Goal: Transaction & Acquisition: Purchase product/service

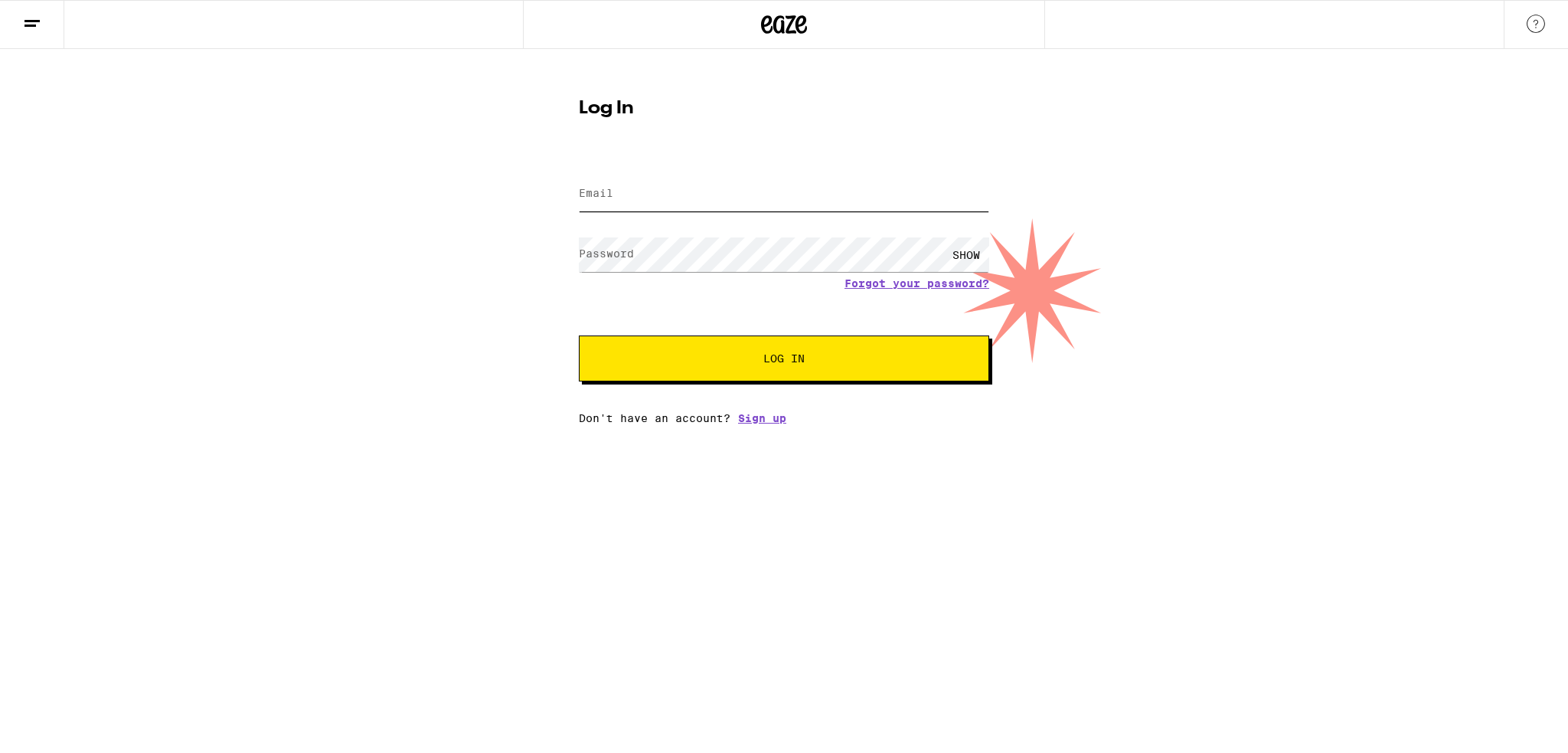
type input "[PERSON_NAME][EMAIL_ADDRESS][PERSON_NAME][DOMAIN_NAME]"
click at [752, 367] on button "Log In" at bounding box center [784, 358] width 411 height 46
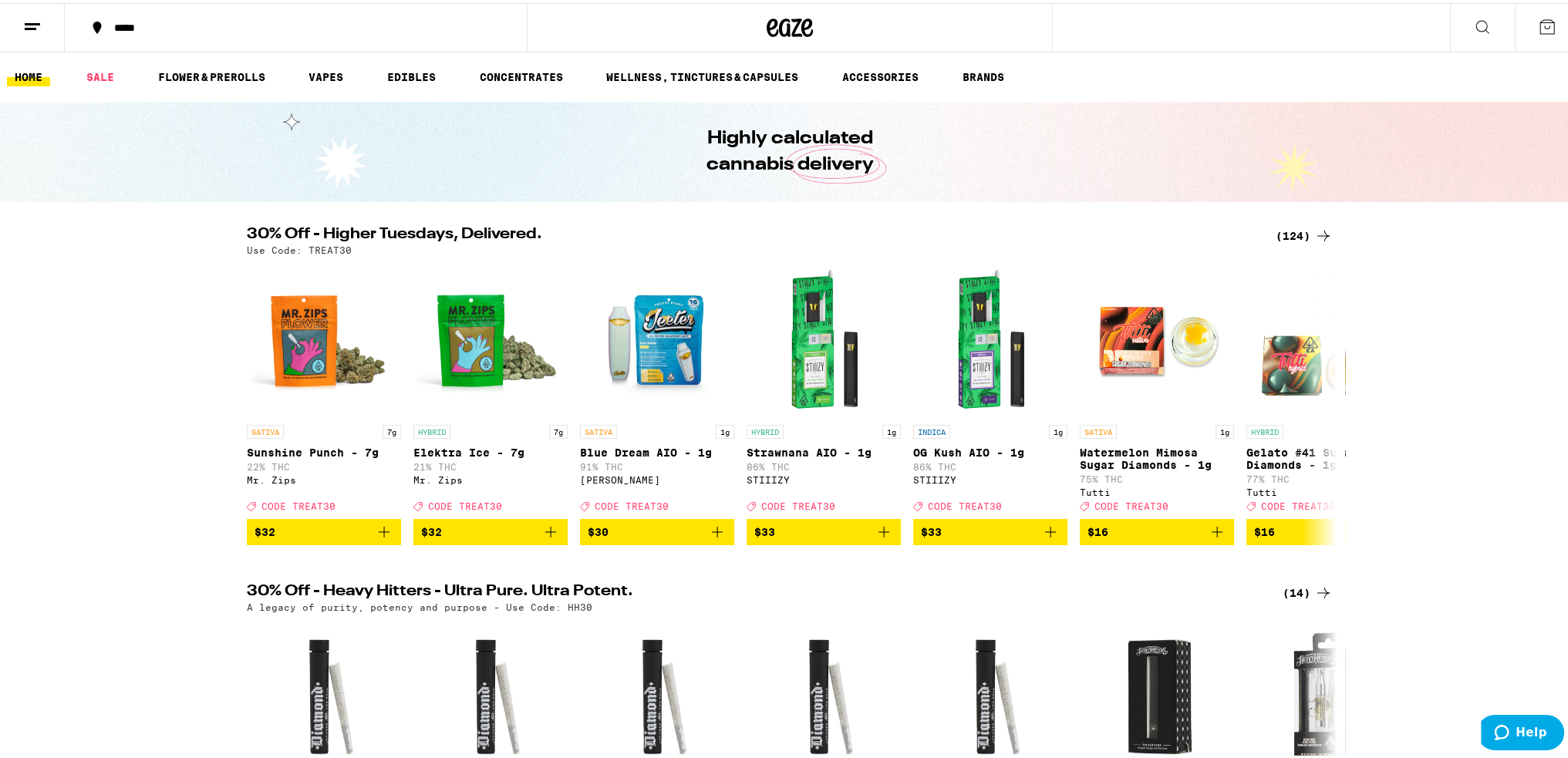
click at [136, 29] on div "*****" at bounding box center [303, 24] width 394 height 11
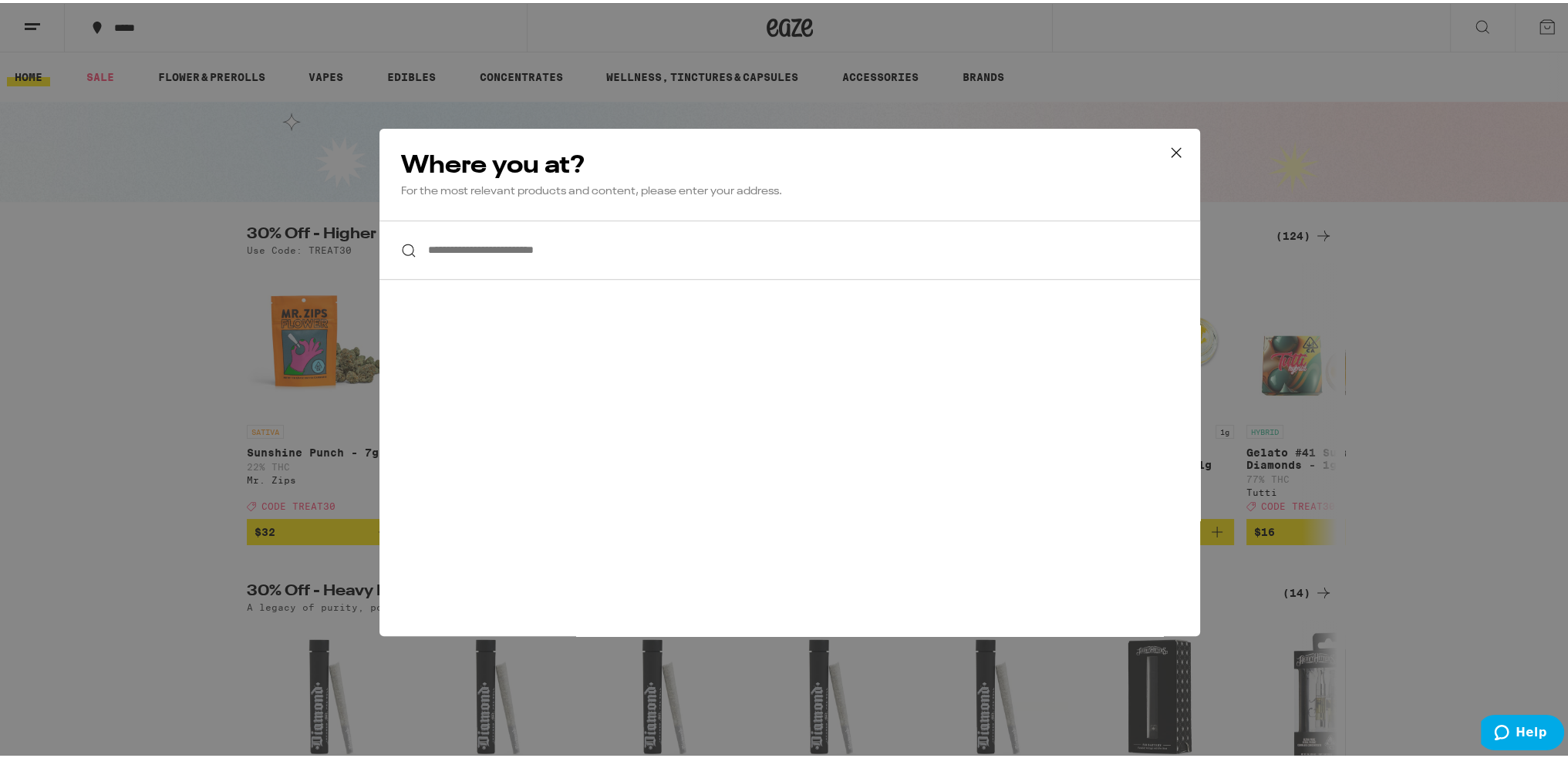
click at [466, 249] on input "**********" at bounding box center [790, 247] width 821 height 59
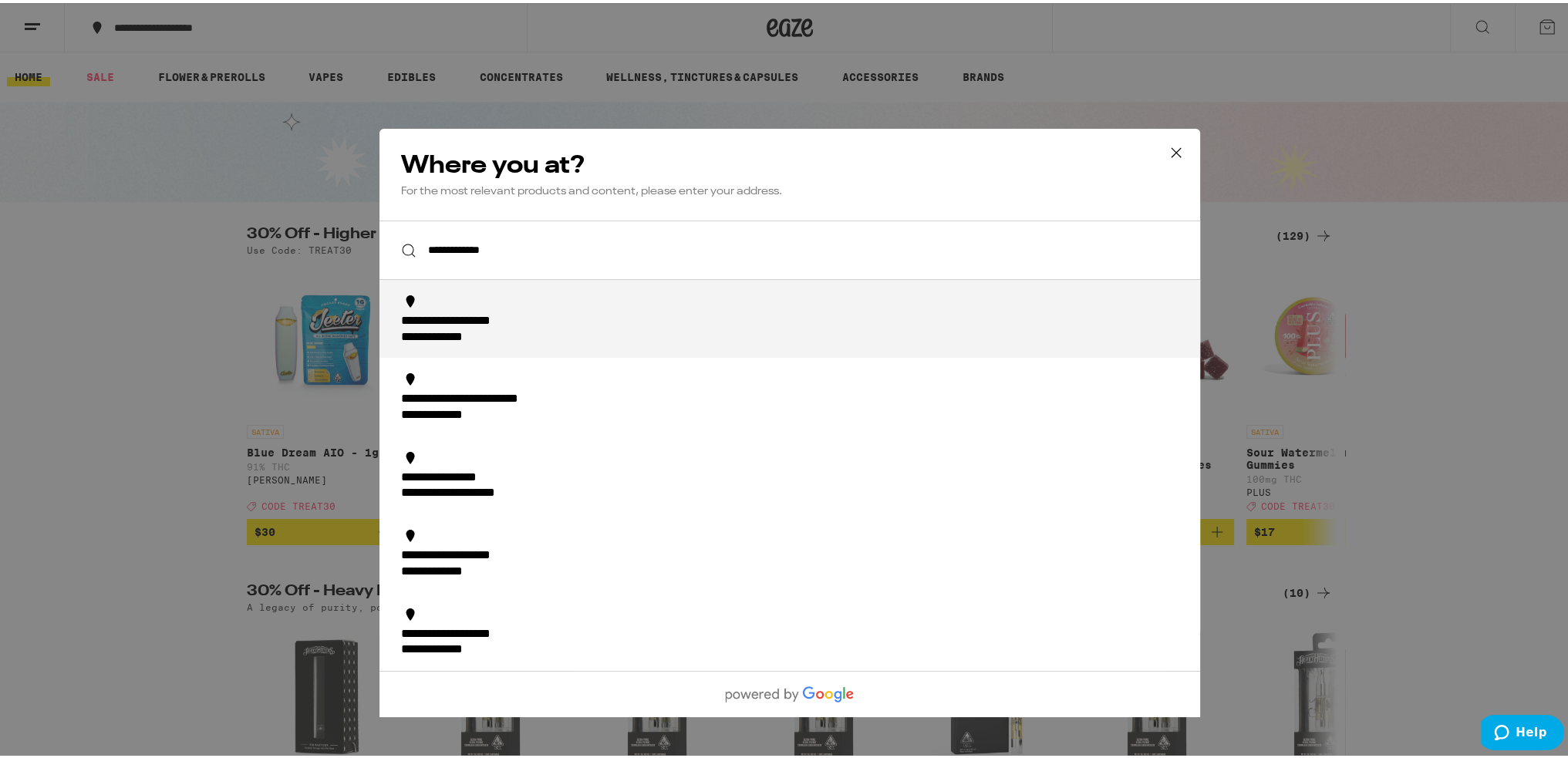
type input "**********"
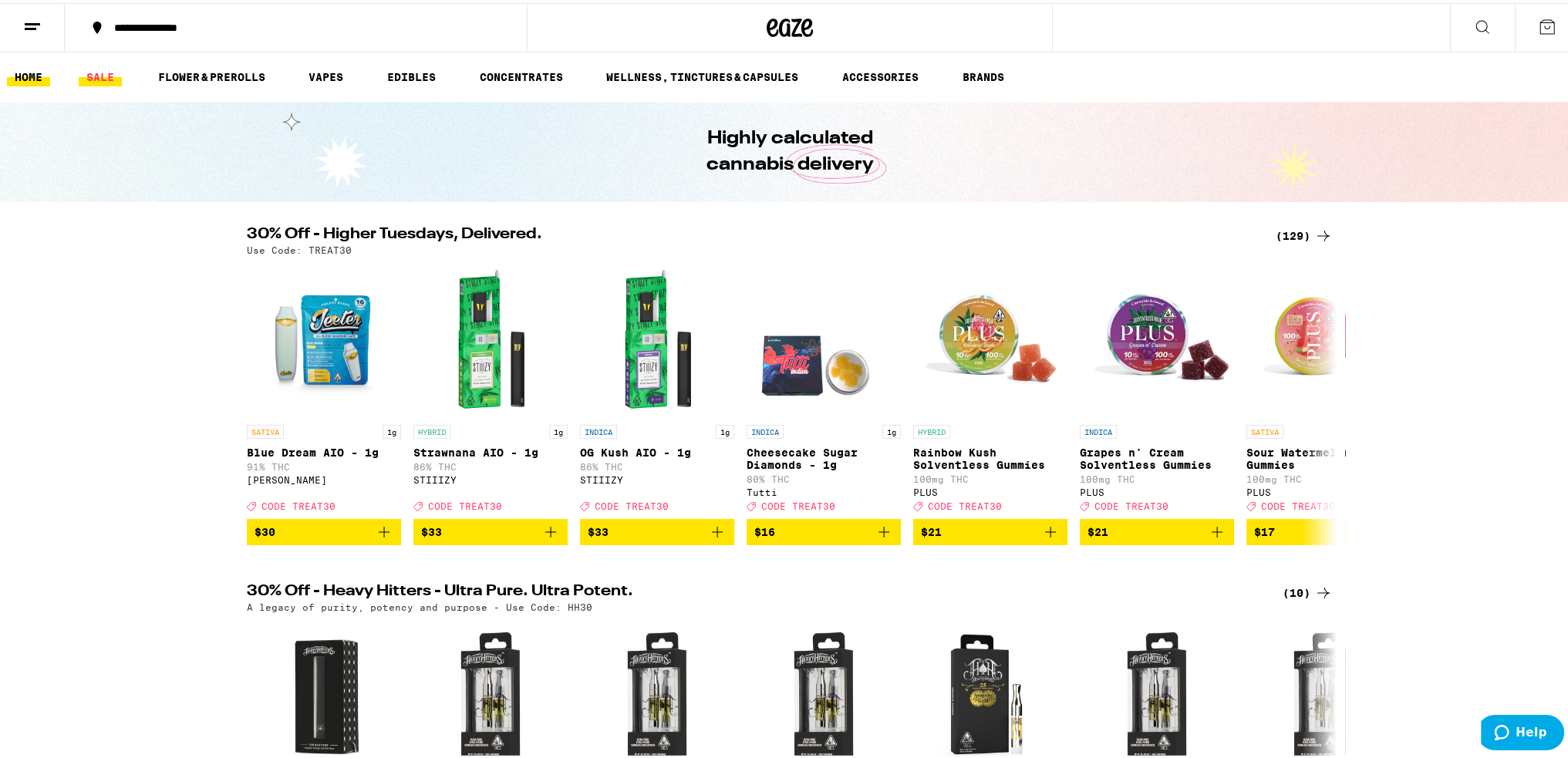
click at [92, 74] on link "SALE" at bounding box center [100, 74] width 43 height 18
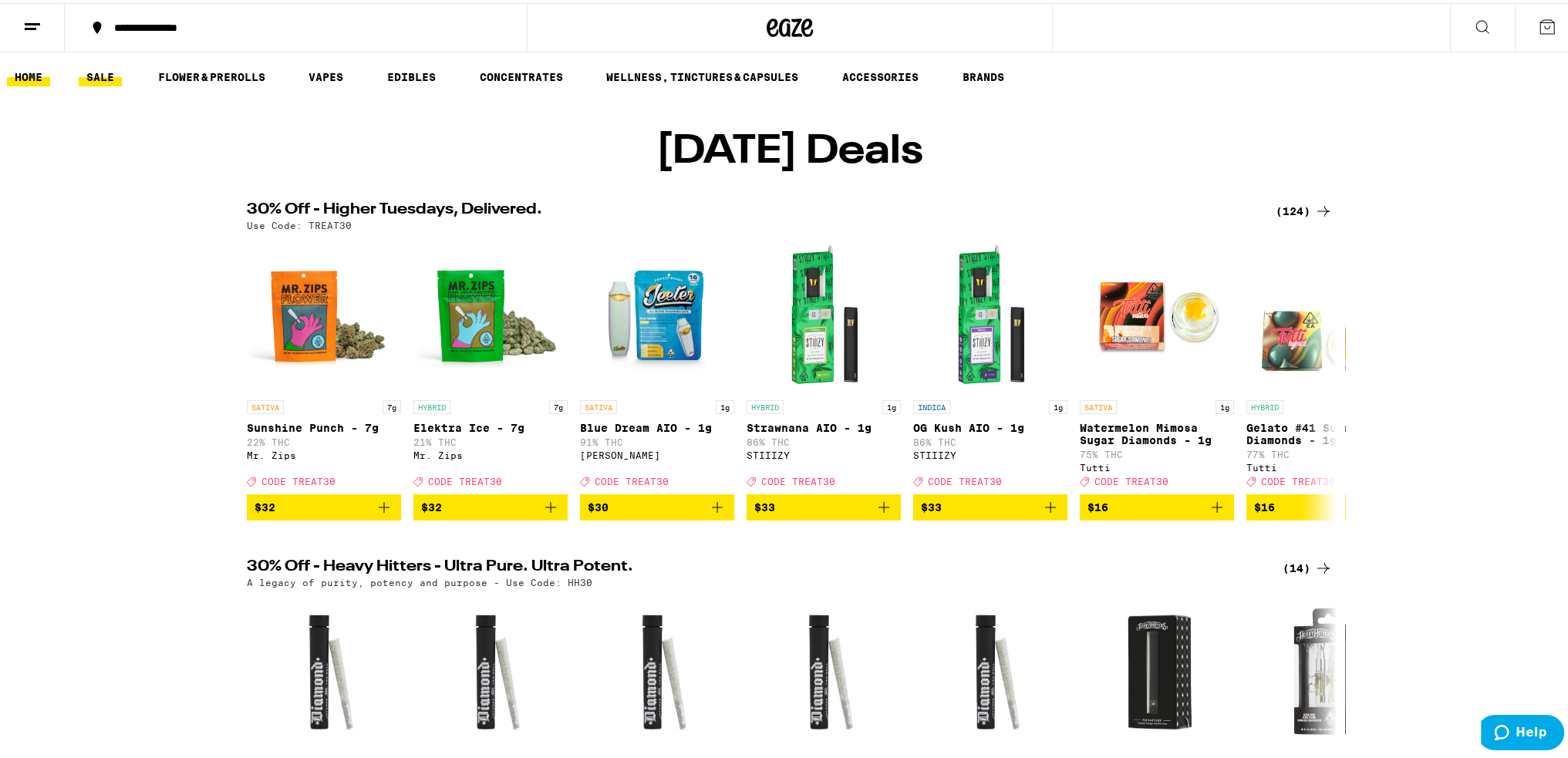
click at [33, 74] on link "HOME" at bounding box center [28, 74] width 43 height 18
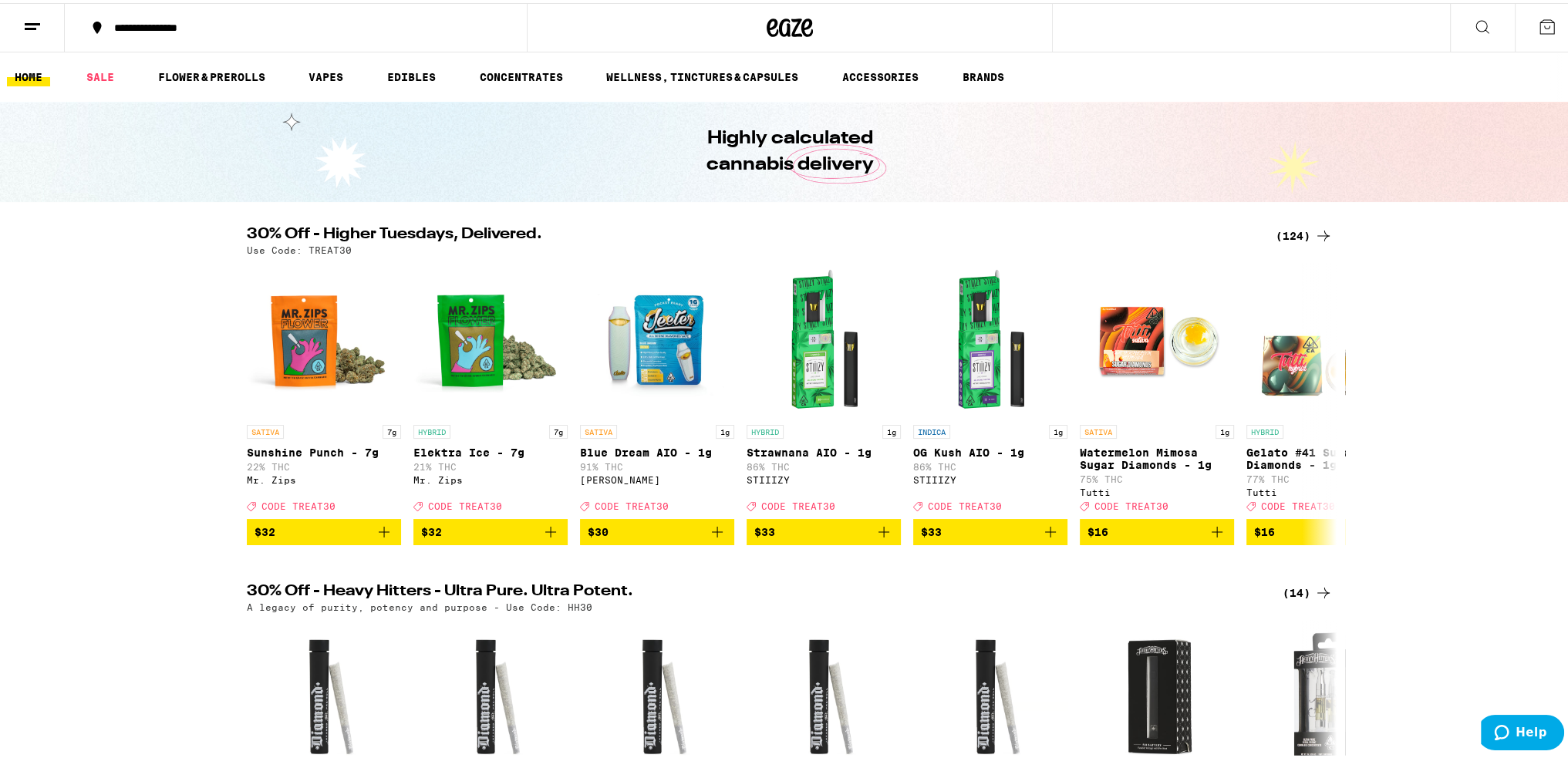
click at [1296, 233] on div "(124)" at bounding box center [1304, 232] width 57 height 18
click at [1284, 236] on div "(124)" at bounding box center [1304, 232] width 57 height 18
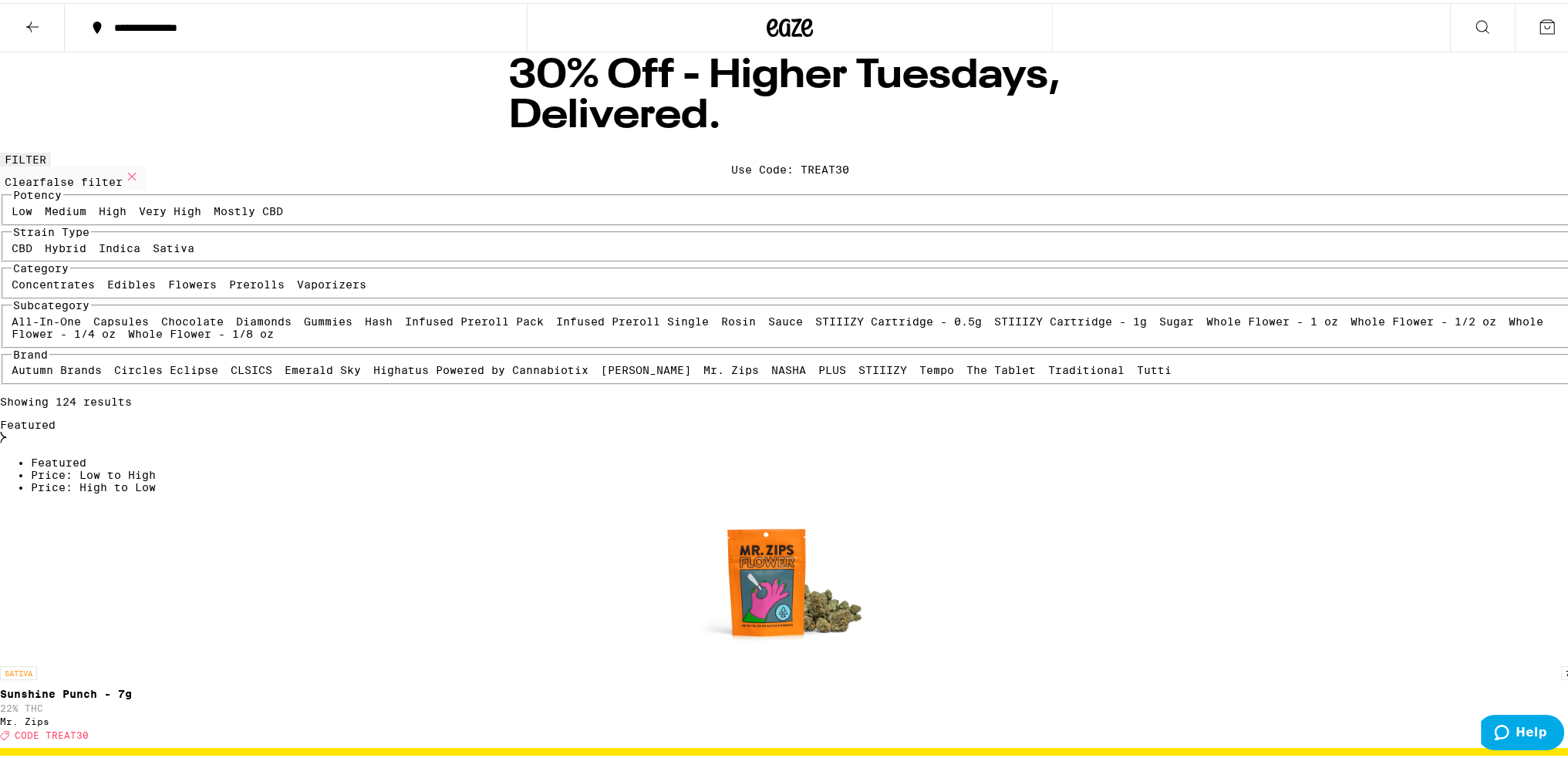
click at [30, 26] on icon at bounding box center [32, 24] width 18 height 18
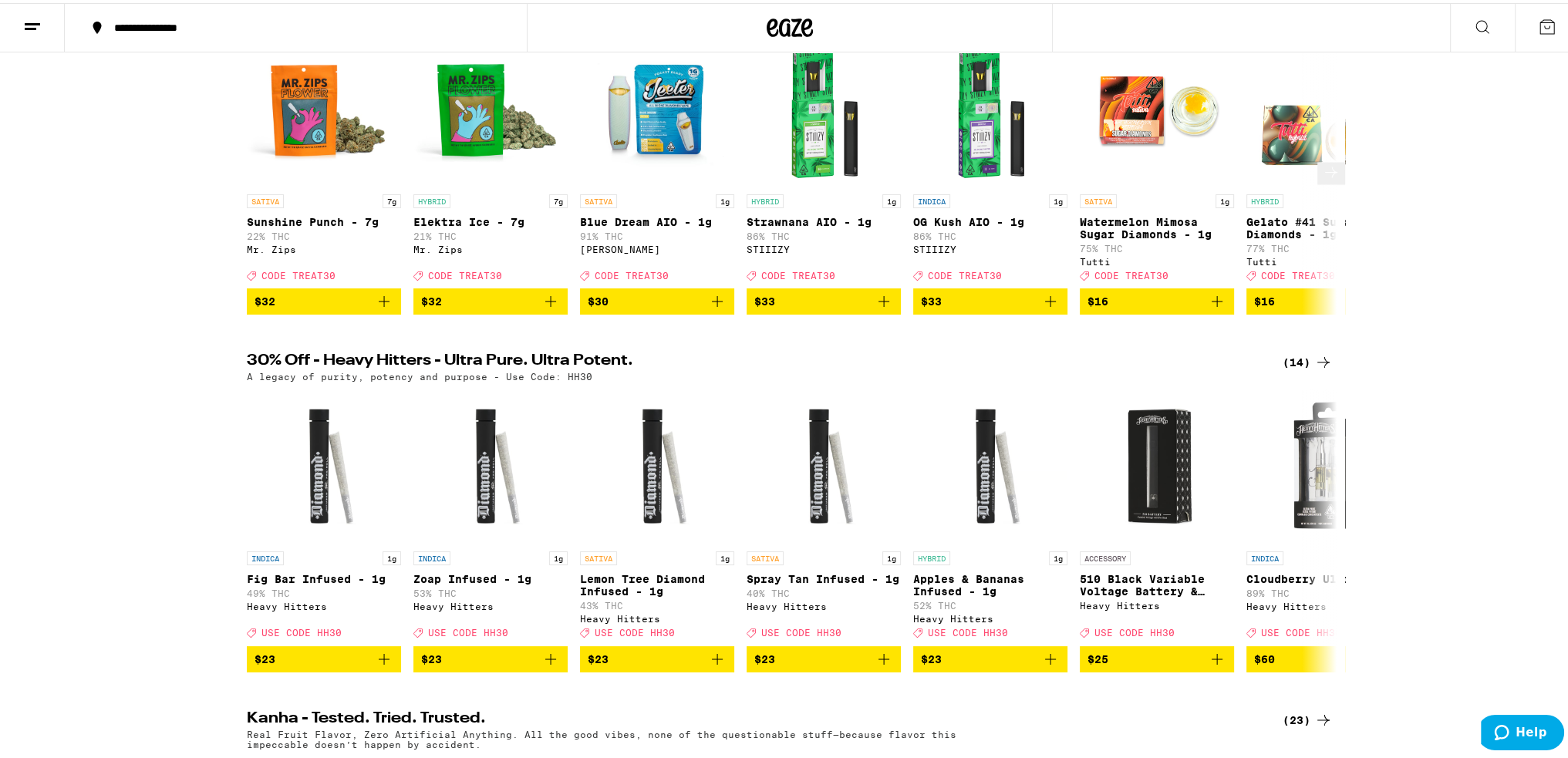
scroll to position [232, 0]
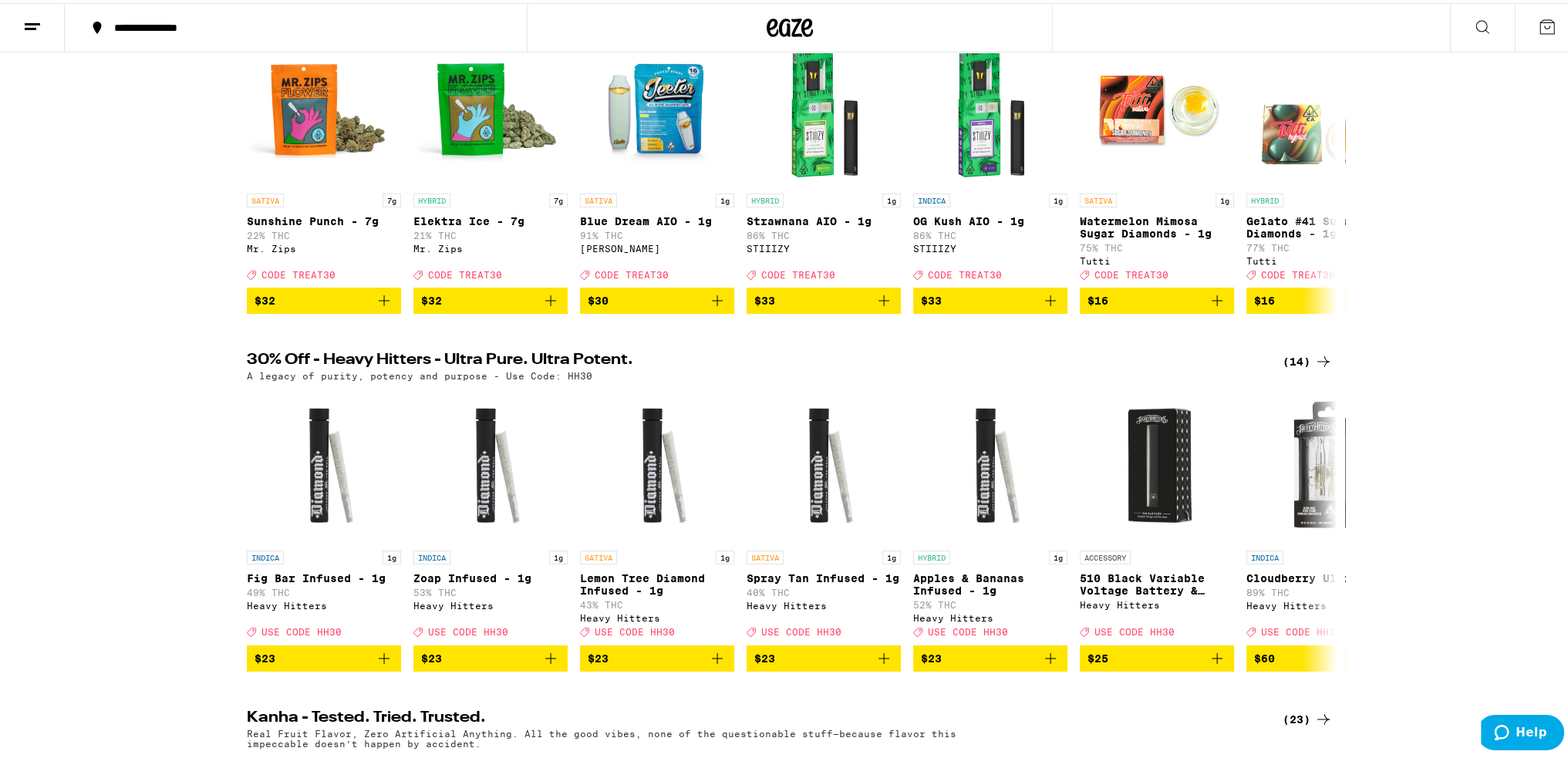
click at [1296, 367] on div "(14)" at bounding box center [1307, 358] width 50 height 18
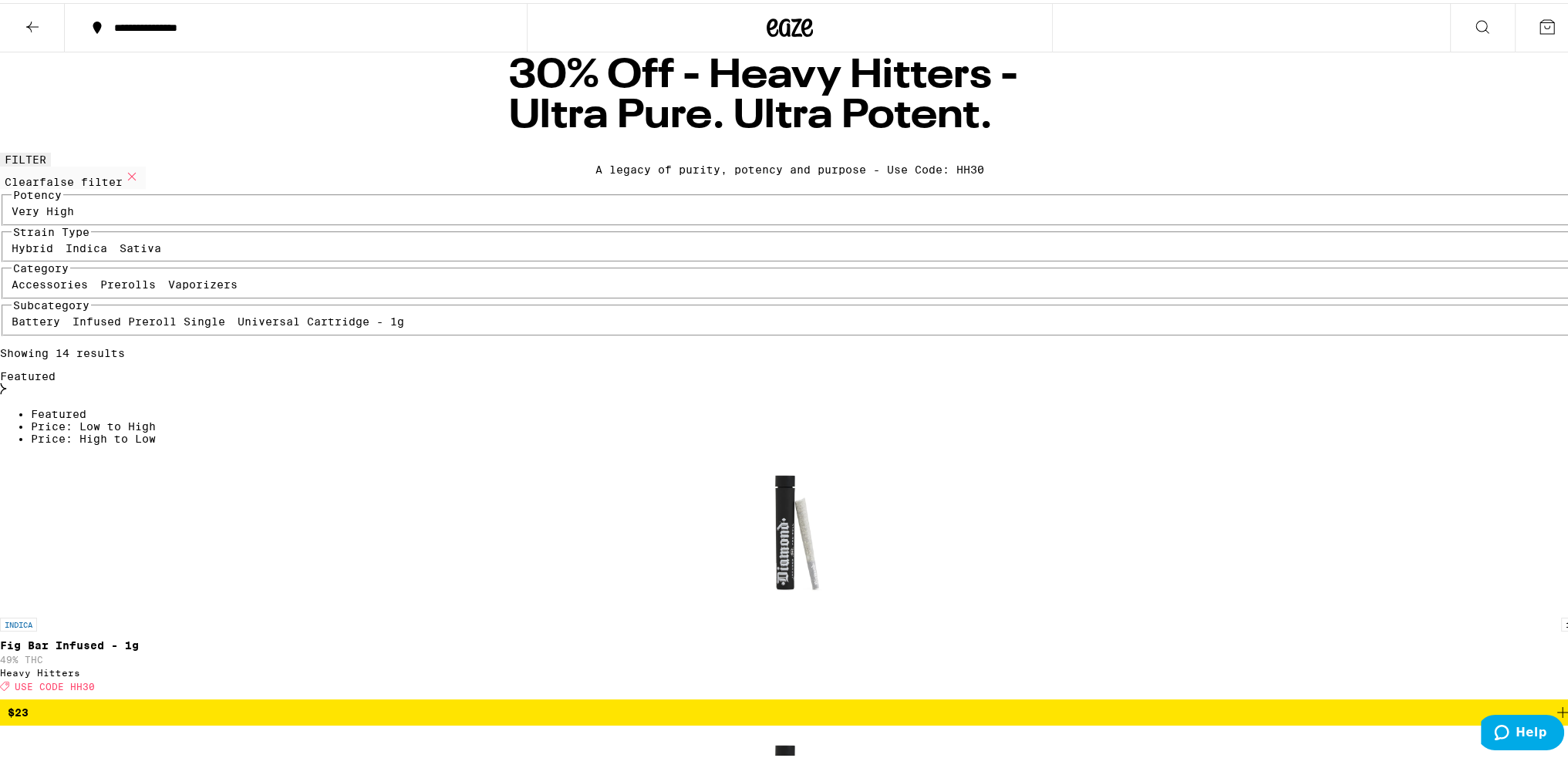
click at [31, 20] on icon at bounding box center [32, 24] width 18 height 18
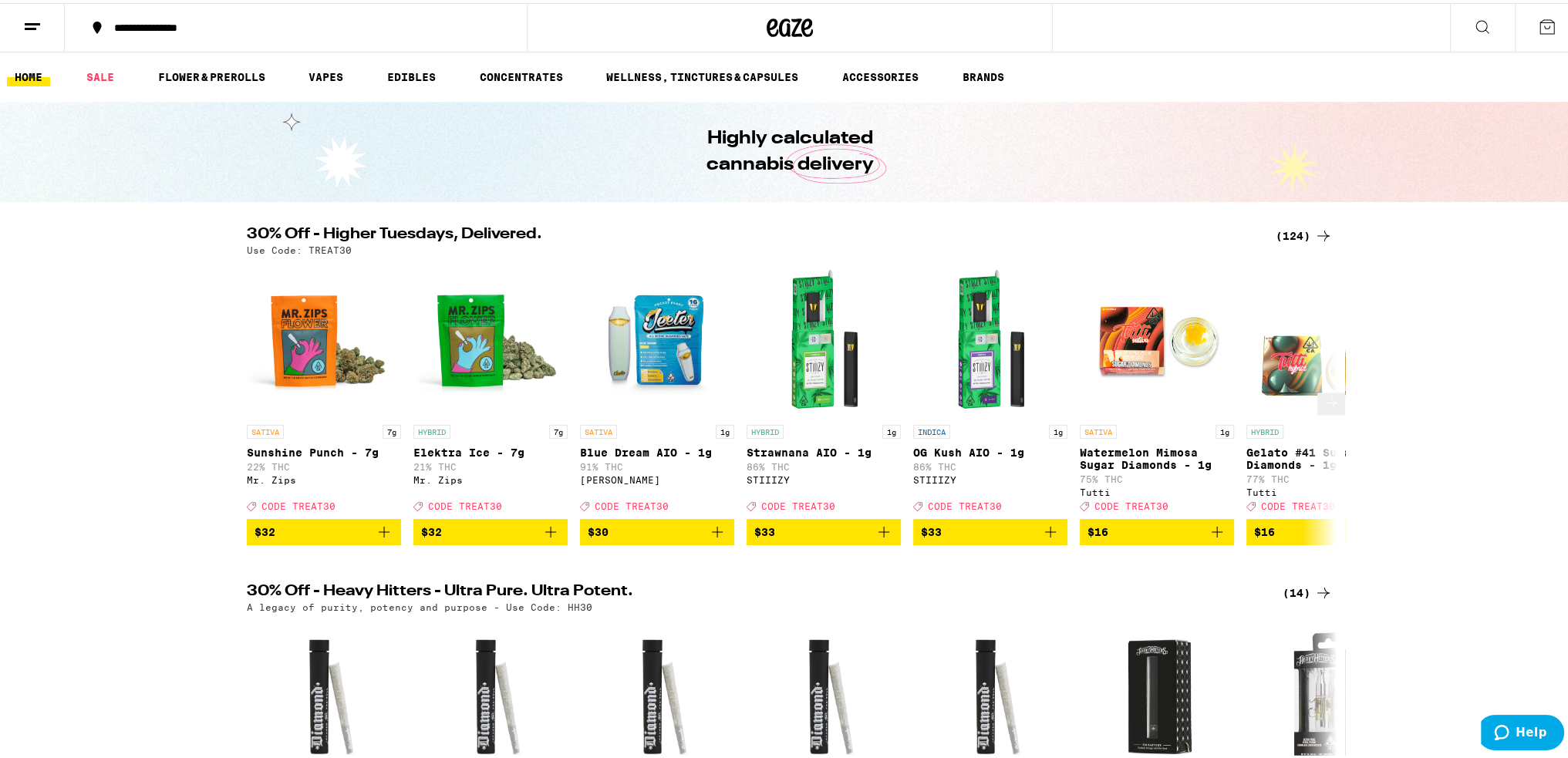
scroll to position [232, 0]
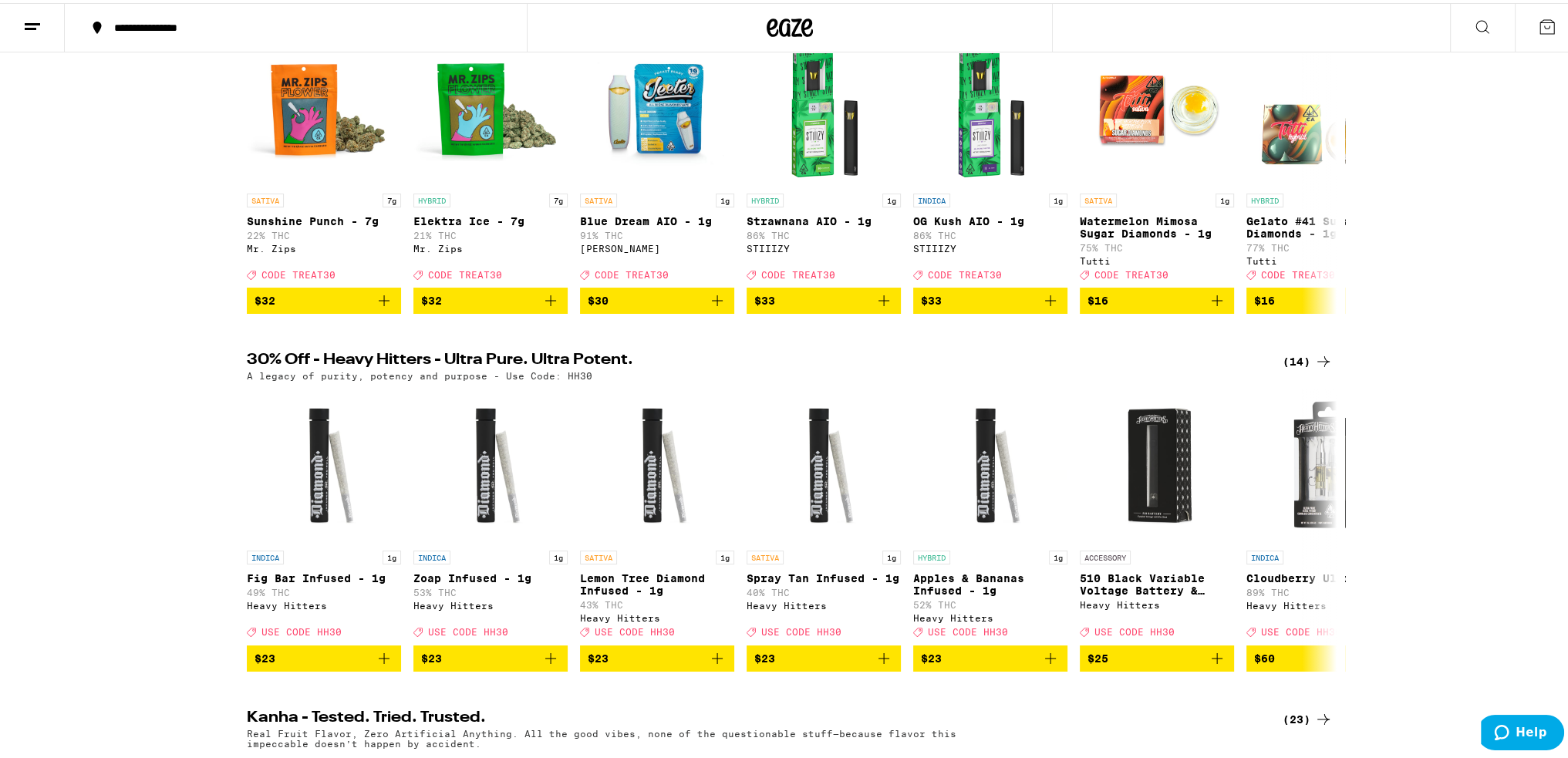
click at [1296, 367] on div "(14)" at bounding box center [1307, 358] width 50 height 18
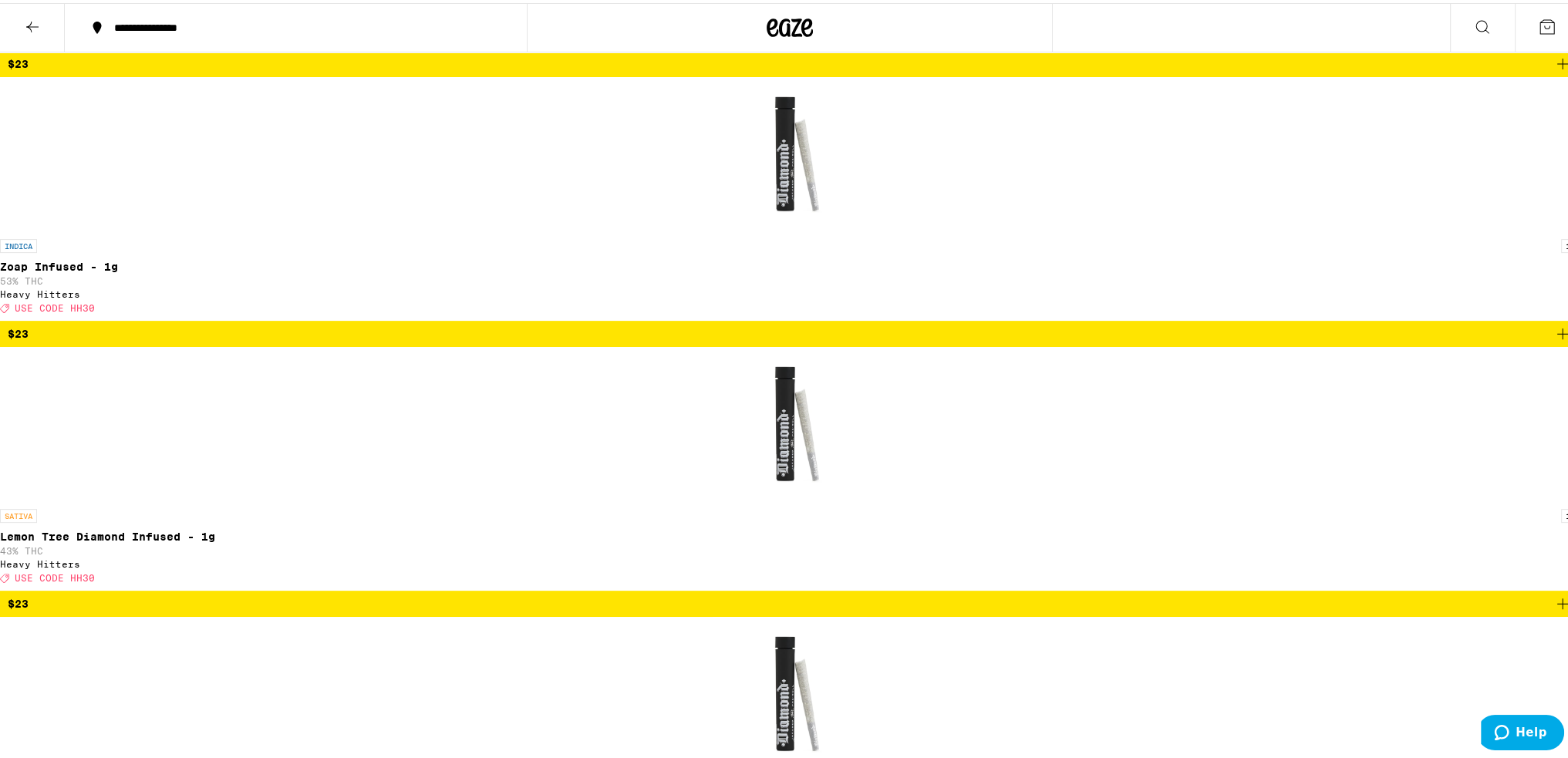
scroll to position [571, 0]
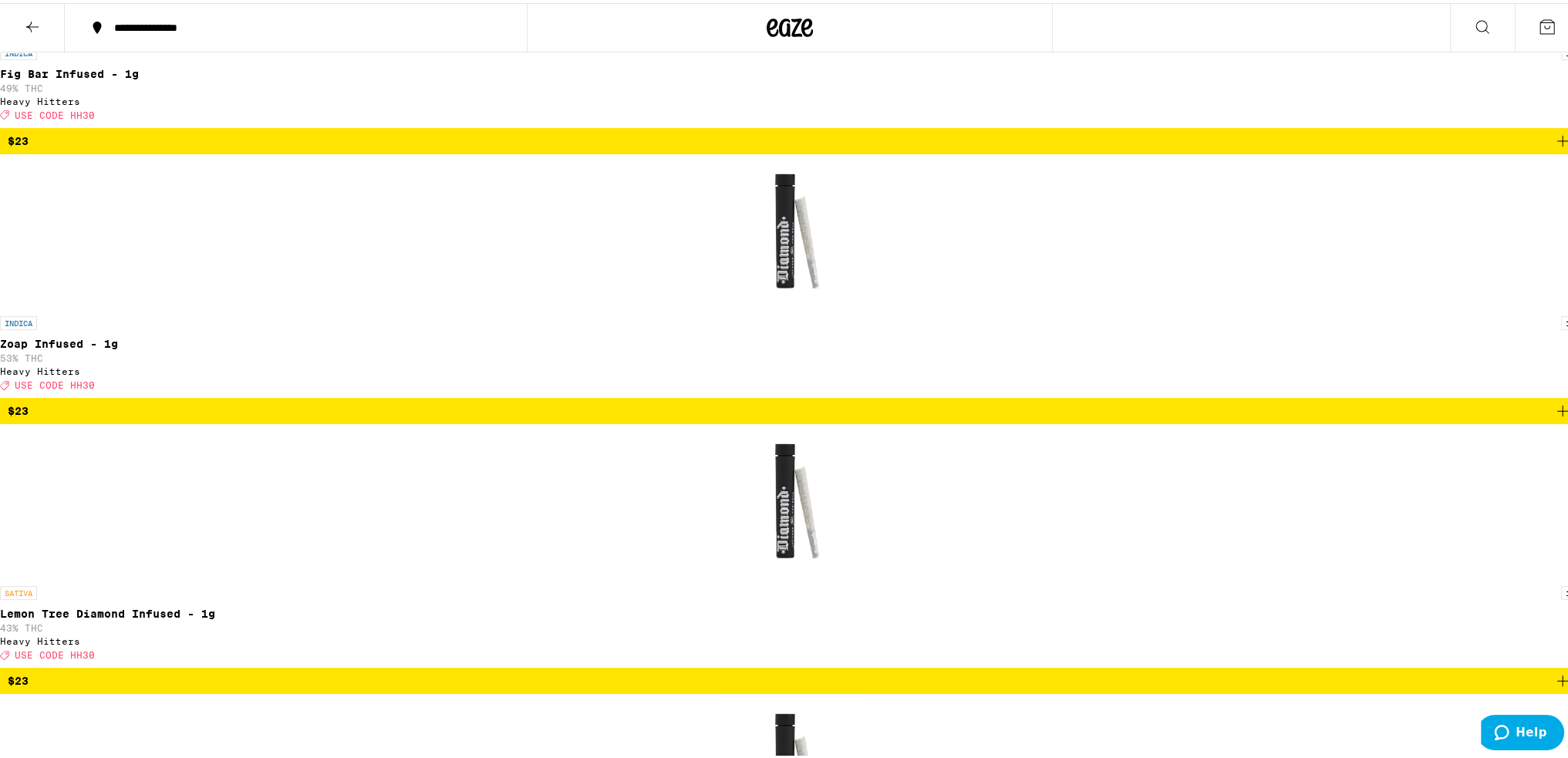
click at [35, 26] on icon at bounding box center [32, 24] width 18 height 18
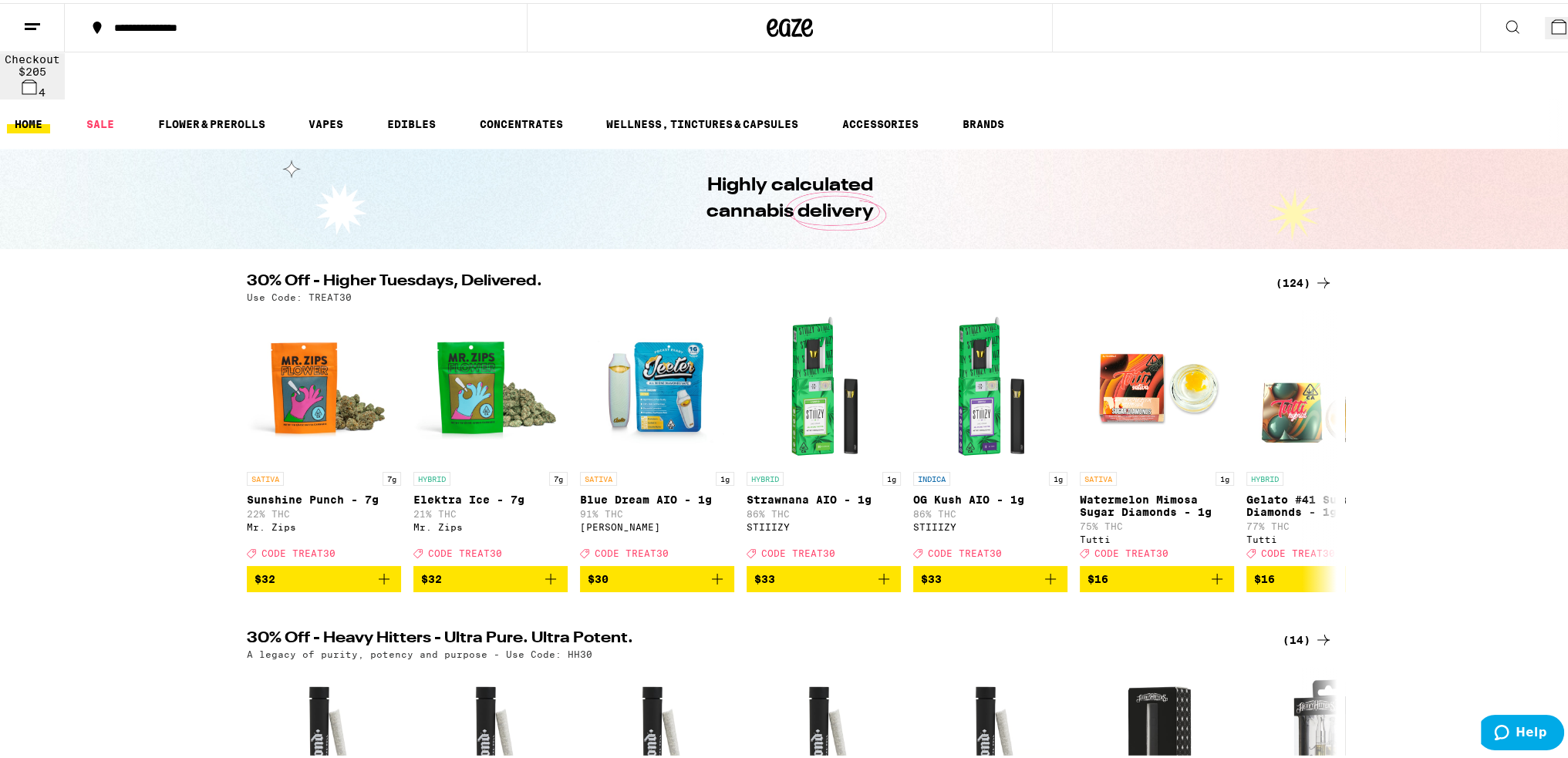
click at [1282, 270] on div "(124)" at bounding box center [1304, 279] width 57 height 18
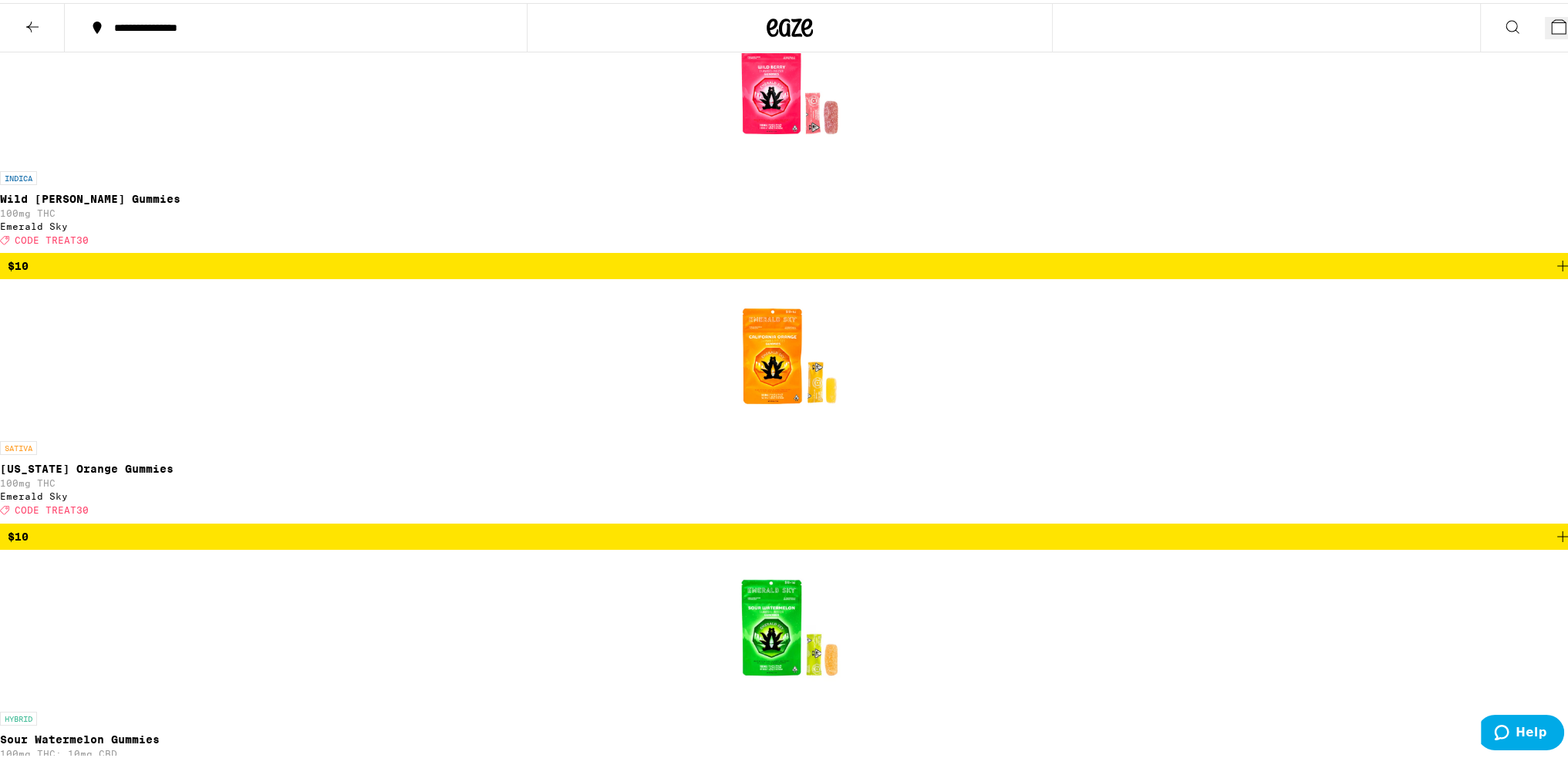
scroll to position [5474, 0]
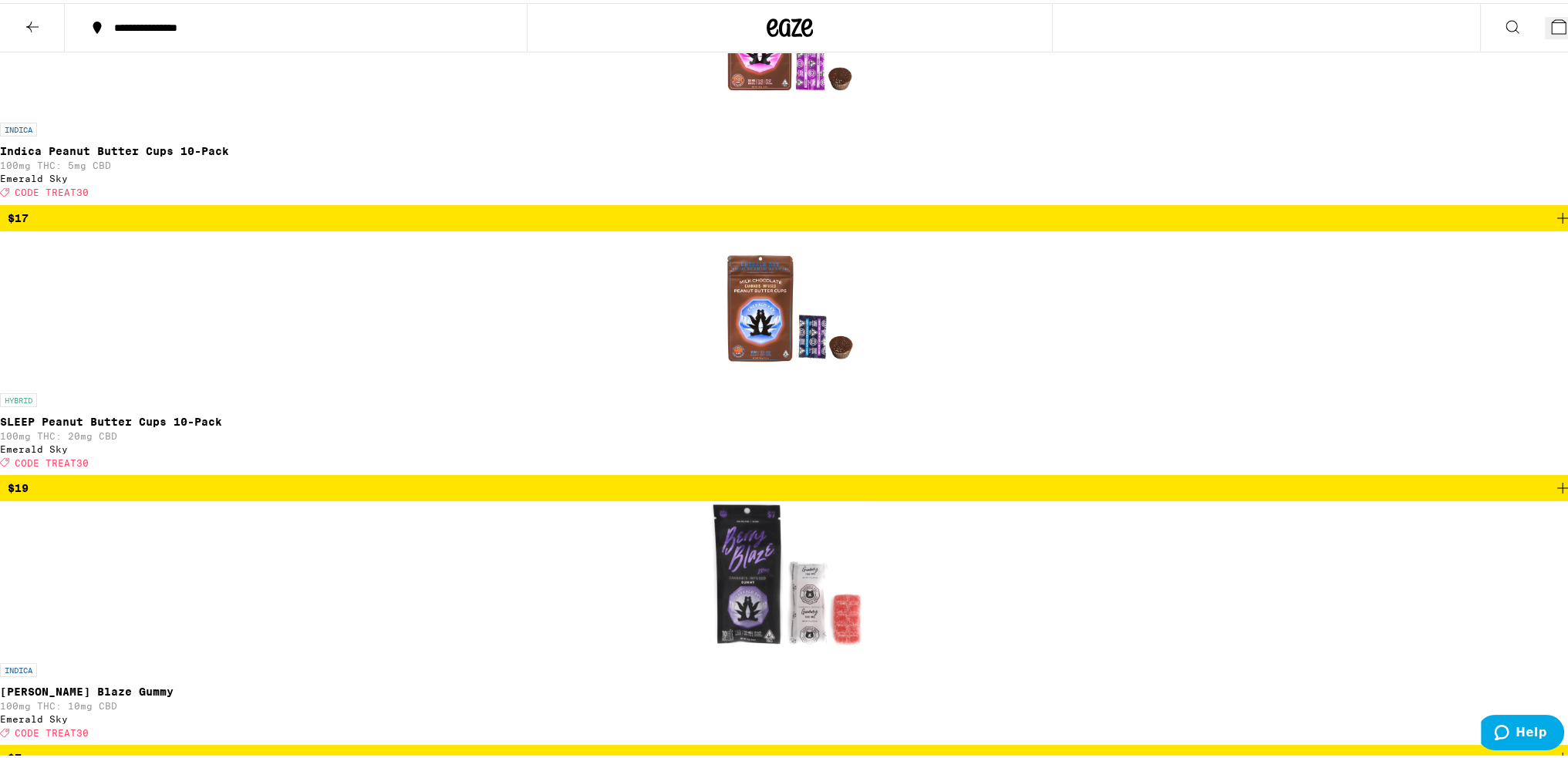
scroll to position [3624, 0]
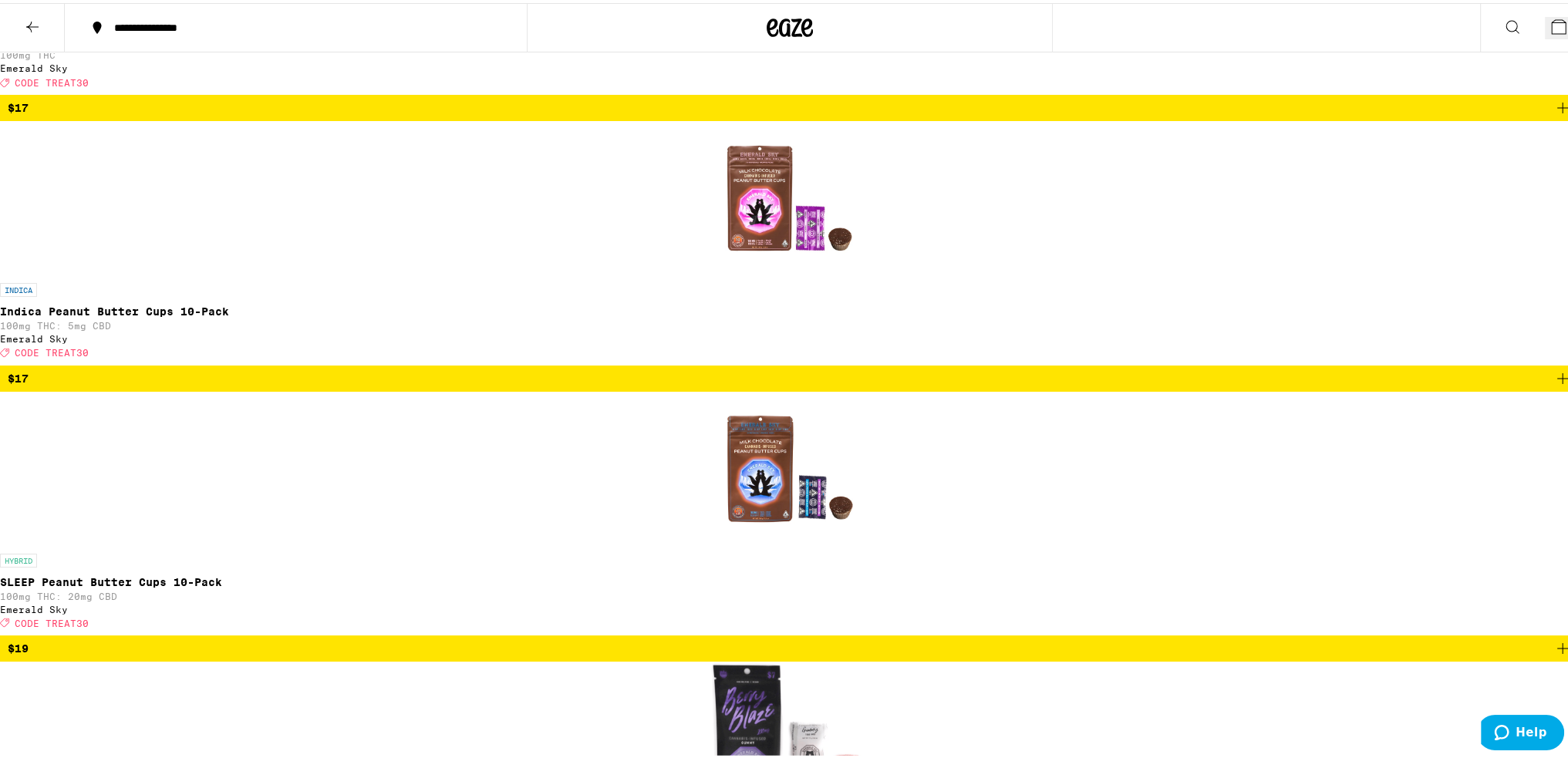
click at [28, 23] on icon at bounding box center [32, 23] width 12 height 11
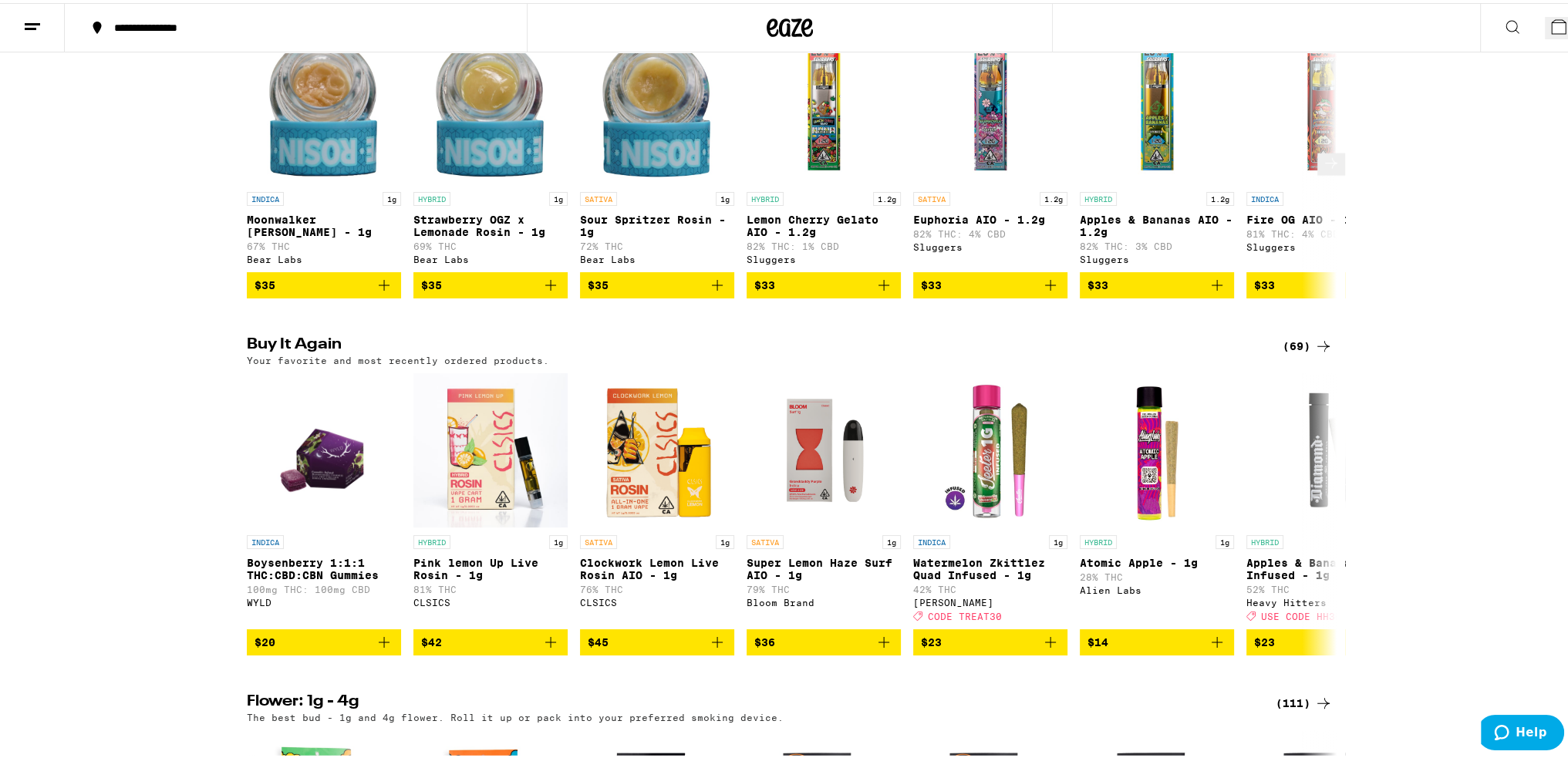
scroll to position [1619, 0]
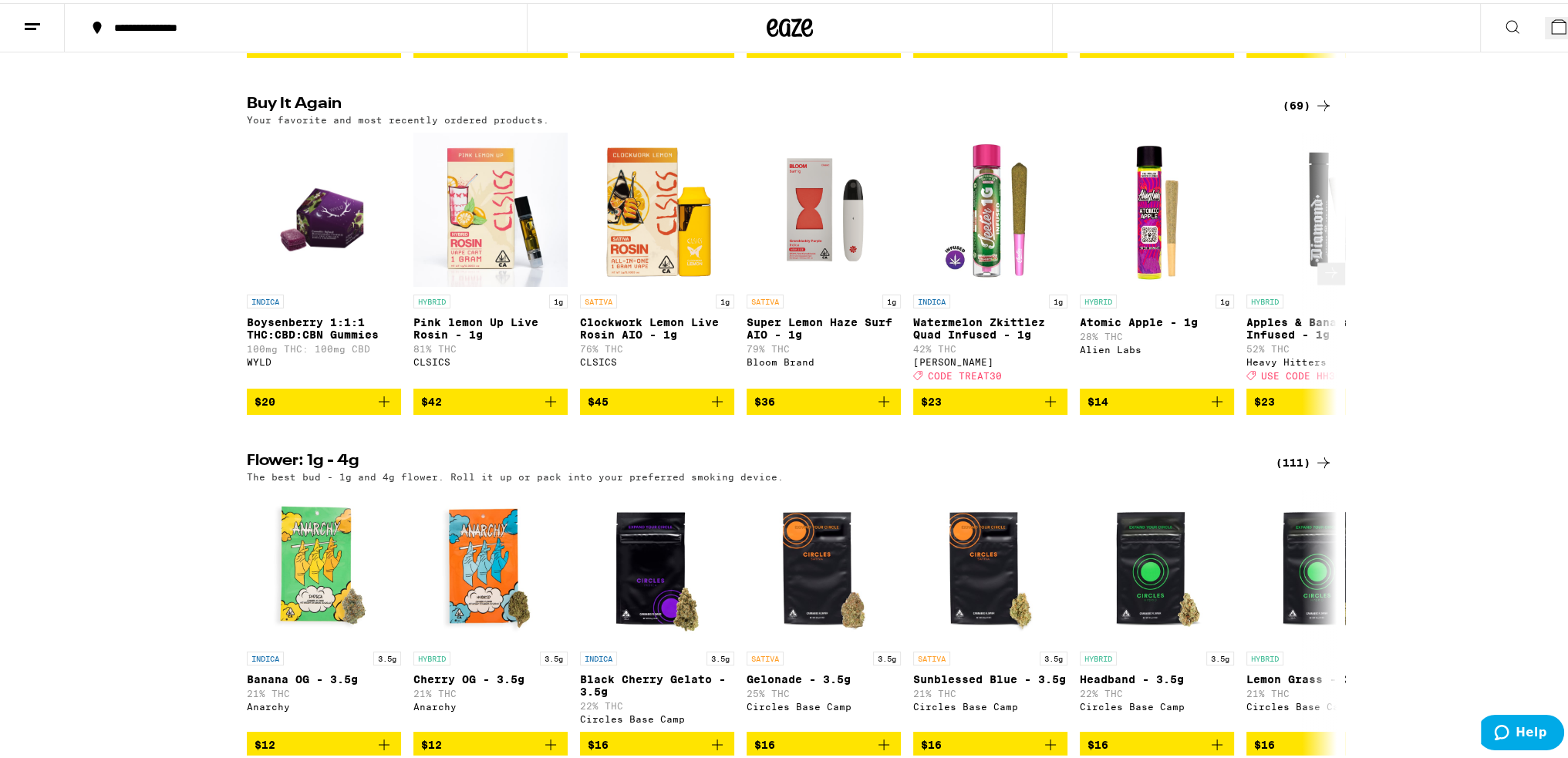
click at [1322, 260] on icon at bounding box center [1331, 269] width 18 height 18
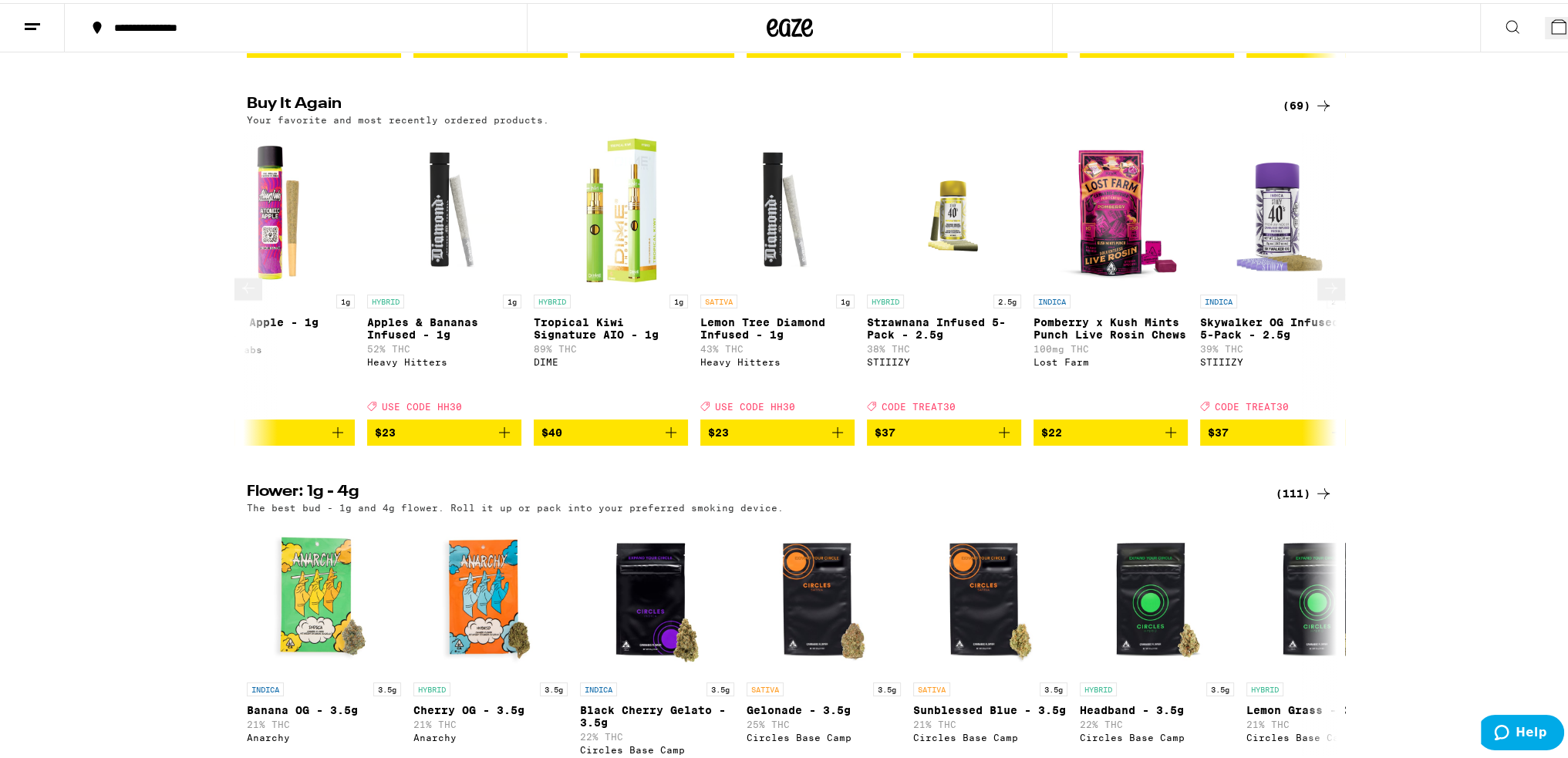
scroll to position [0, 918]
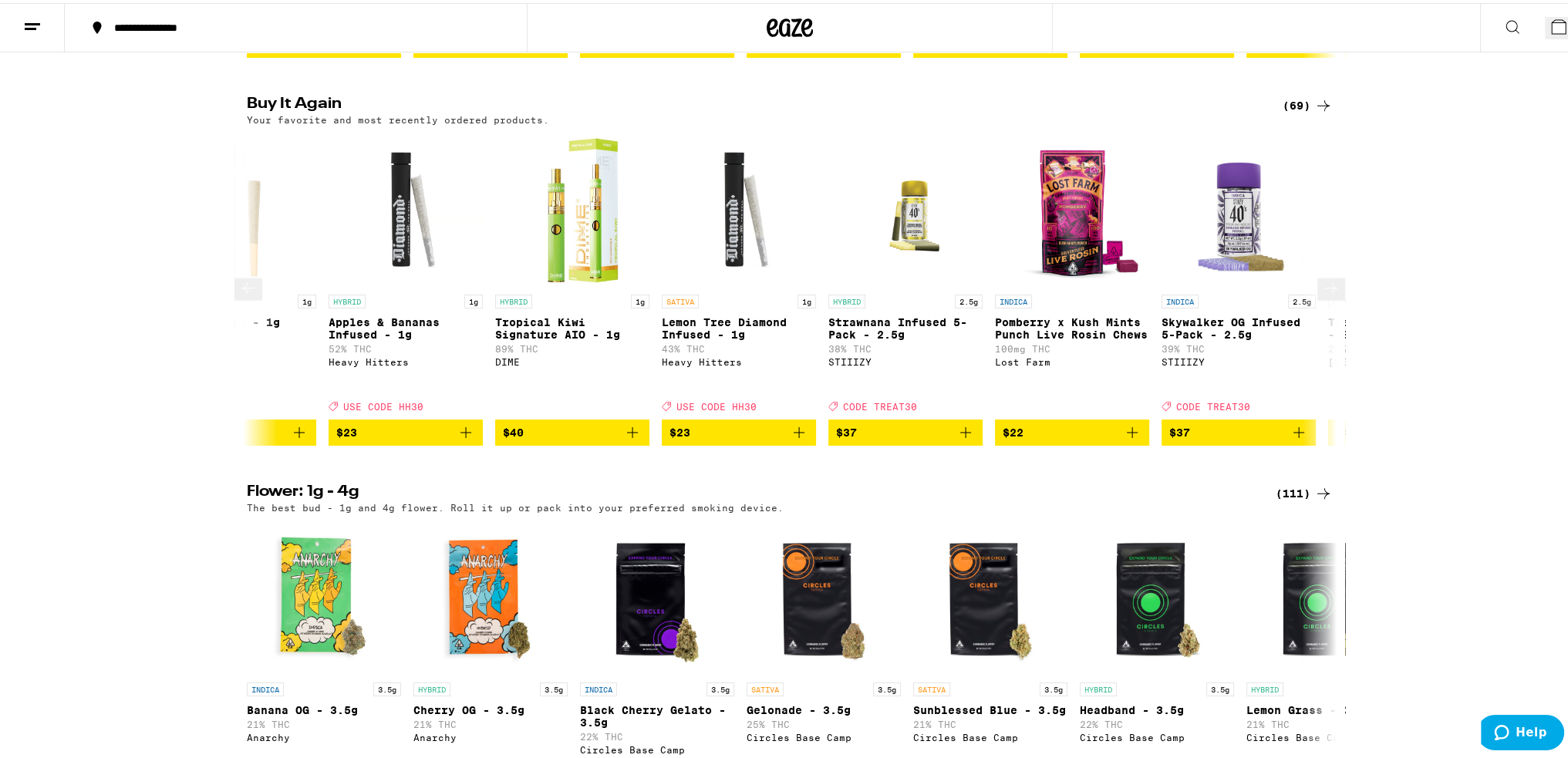
click at [1129, 420] on icon "Add to bag" at bounding box center [1133, 429] width 18 height 18
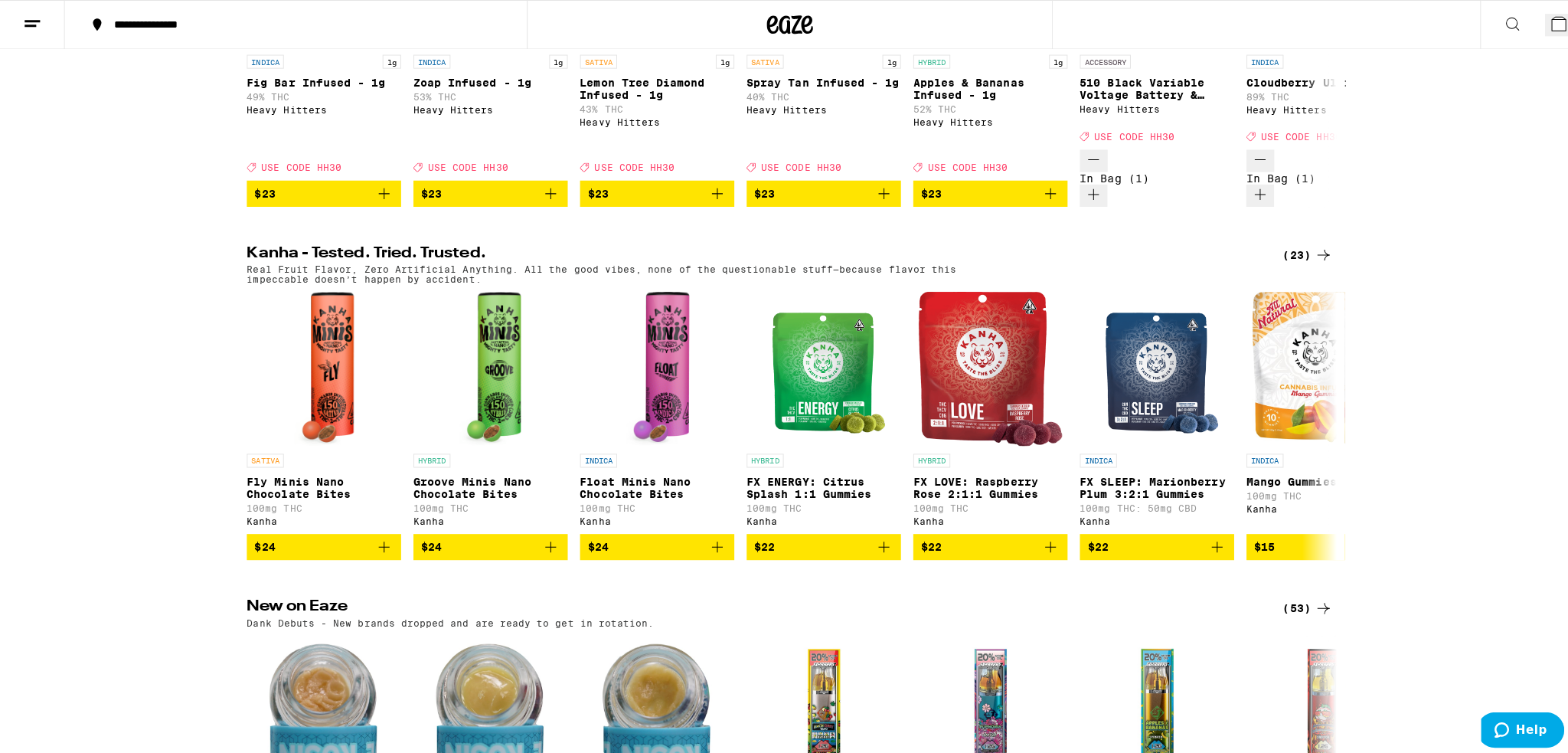
scroll to position [306, 0]
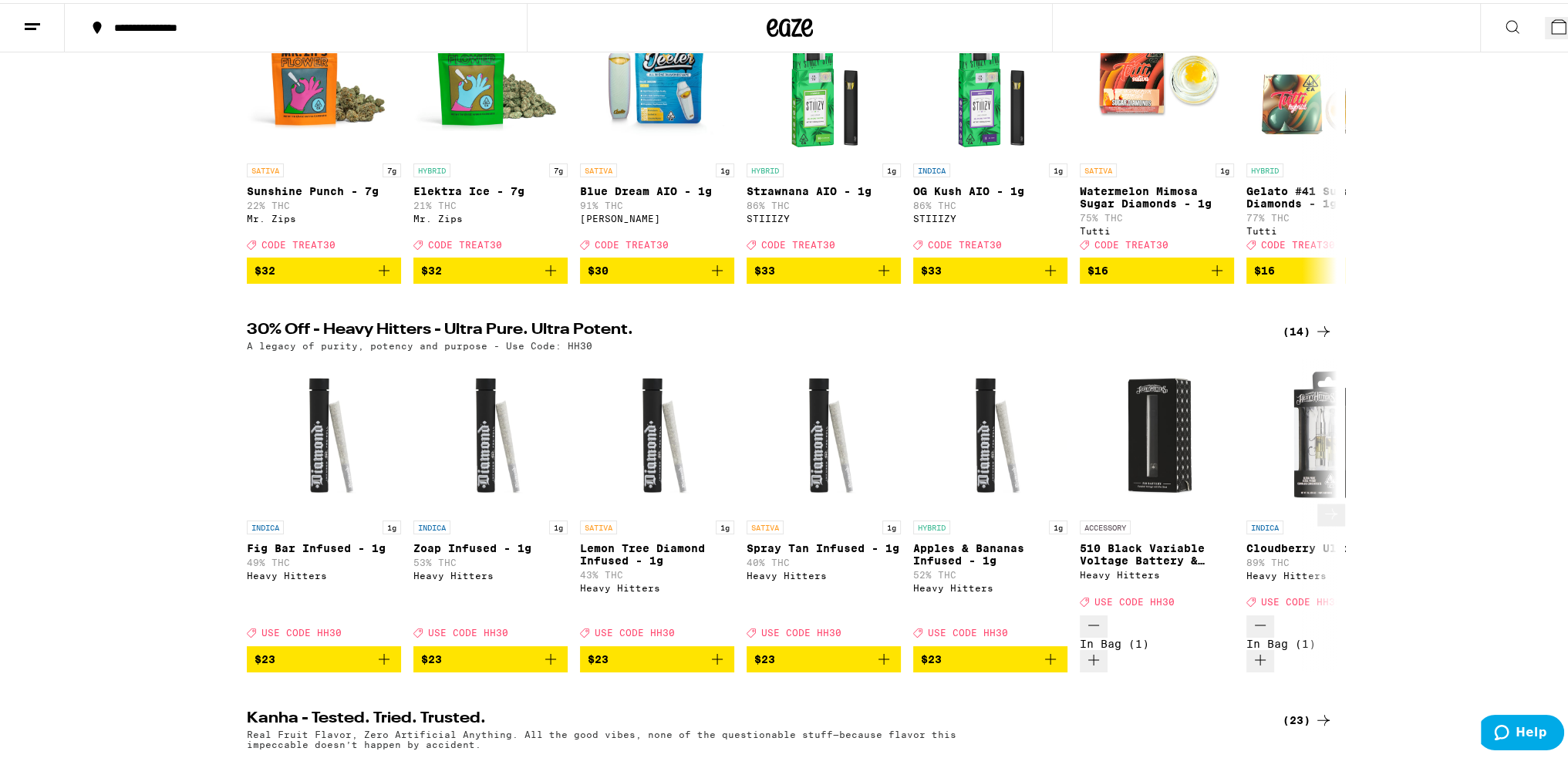
click at [1044, 647] on icon "Add to bag" at bounding box center [1050, 656] width 18 height 18
click at [380, 647] on icon "Add to bag" at bounding box center [384, 656] width 18 height 18
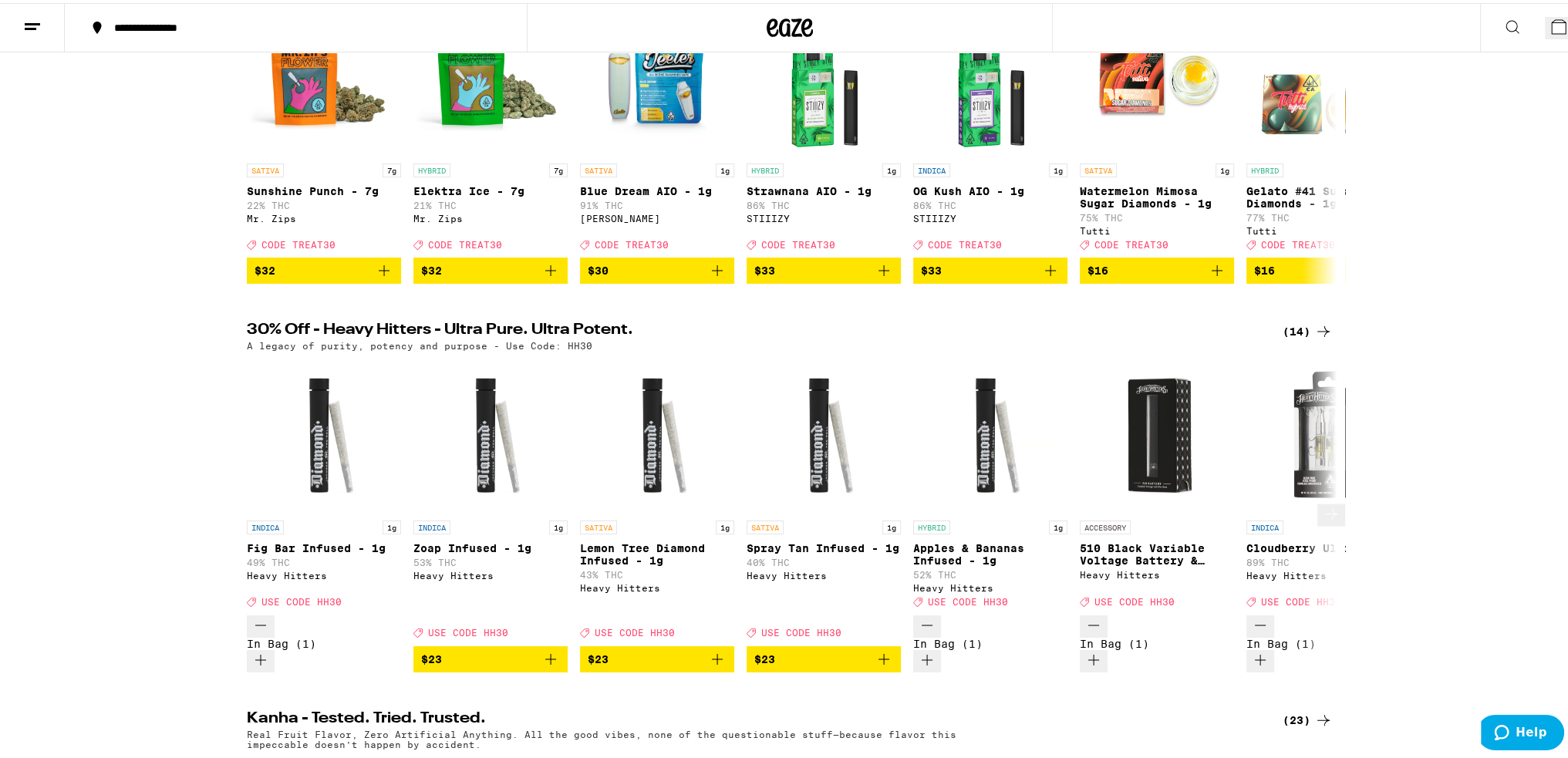
click at [542, 647] on icon "Add to bag" at bounding box center [551, 656] width 18 height 18
click at [1568, 24] on span "9" at bounding box center [1571, 29] width 7 height 12
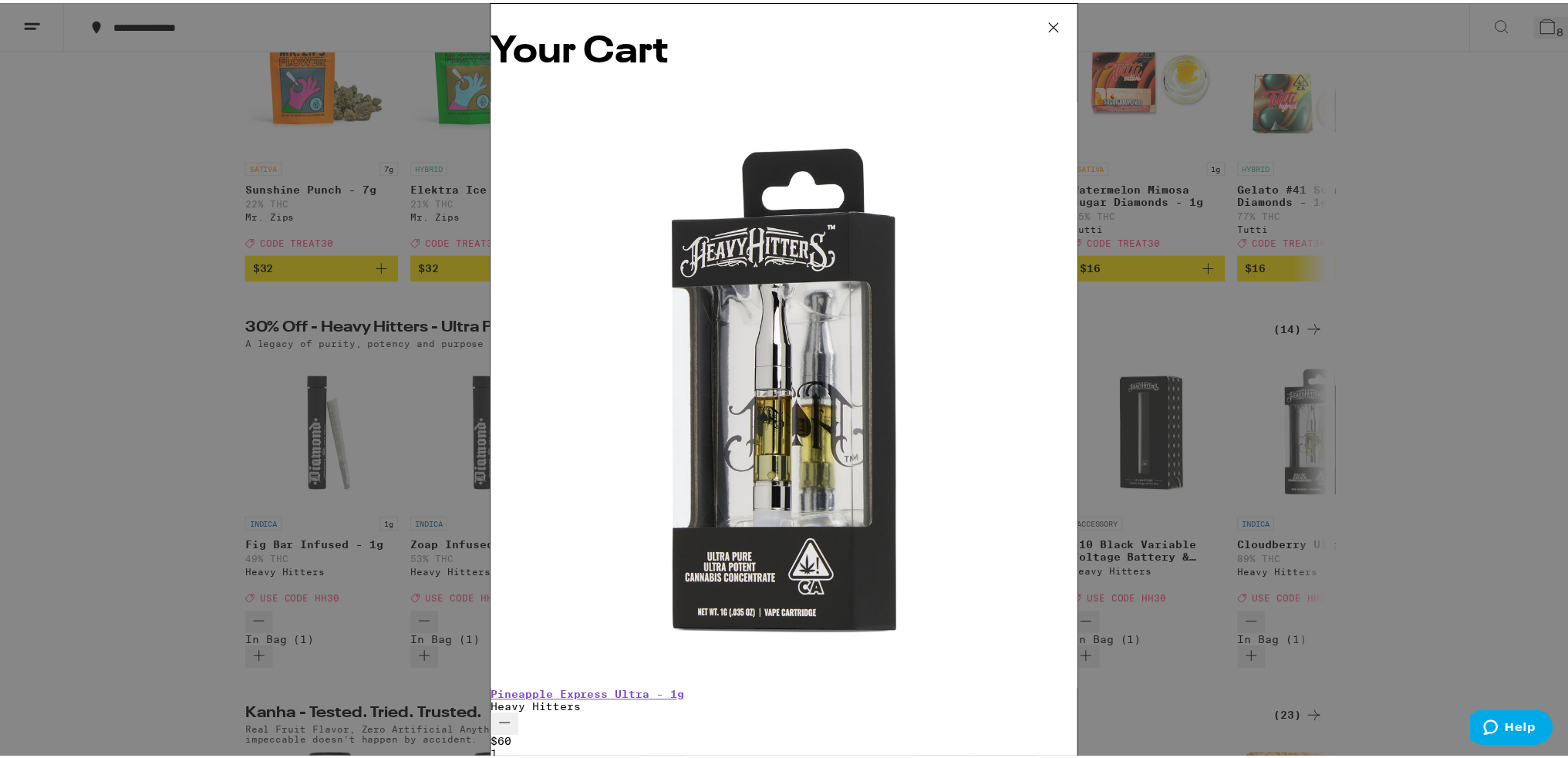
scroll to position [269, 0]
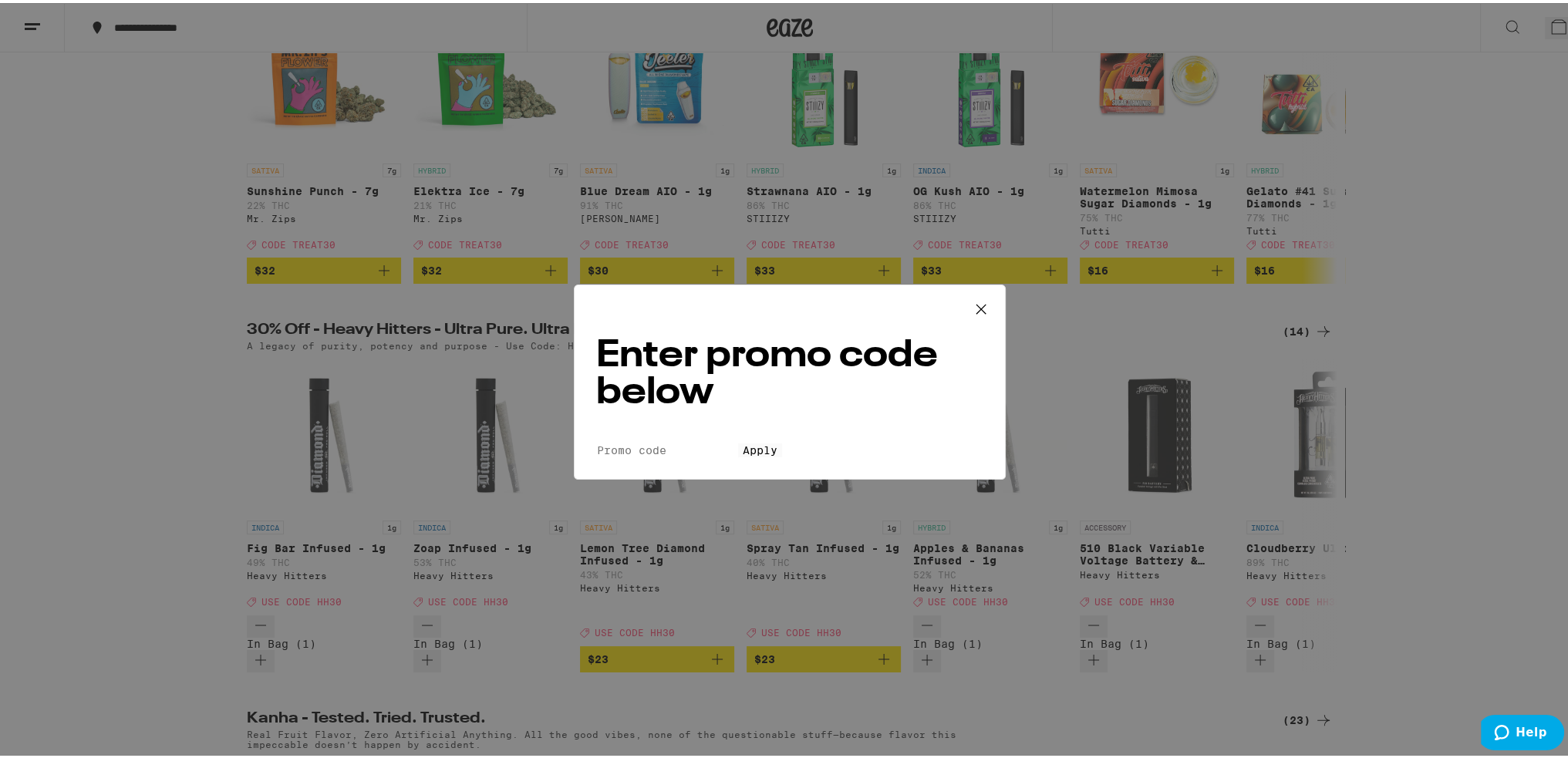
click at [713, 440] on input "Promo Code" at bounding box center [667, 447] width 142 height 14
type input "HH30"
click at [739, 440] on button "Apply" at bounding box center [760, 447] width 44 height 14
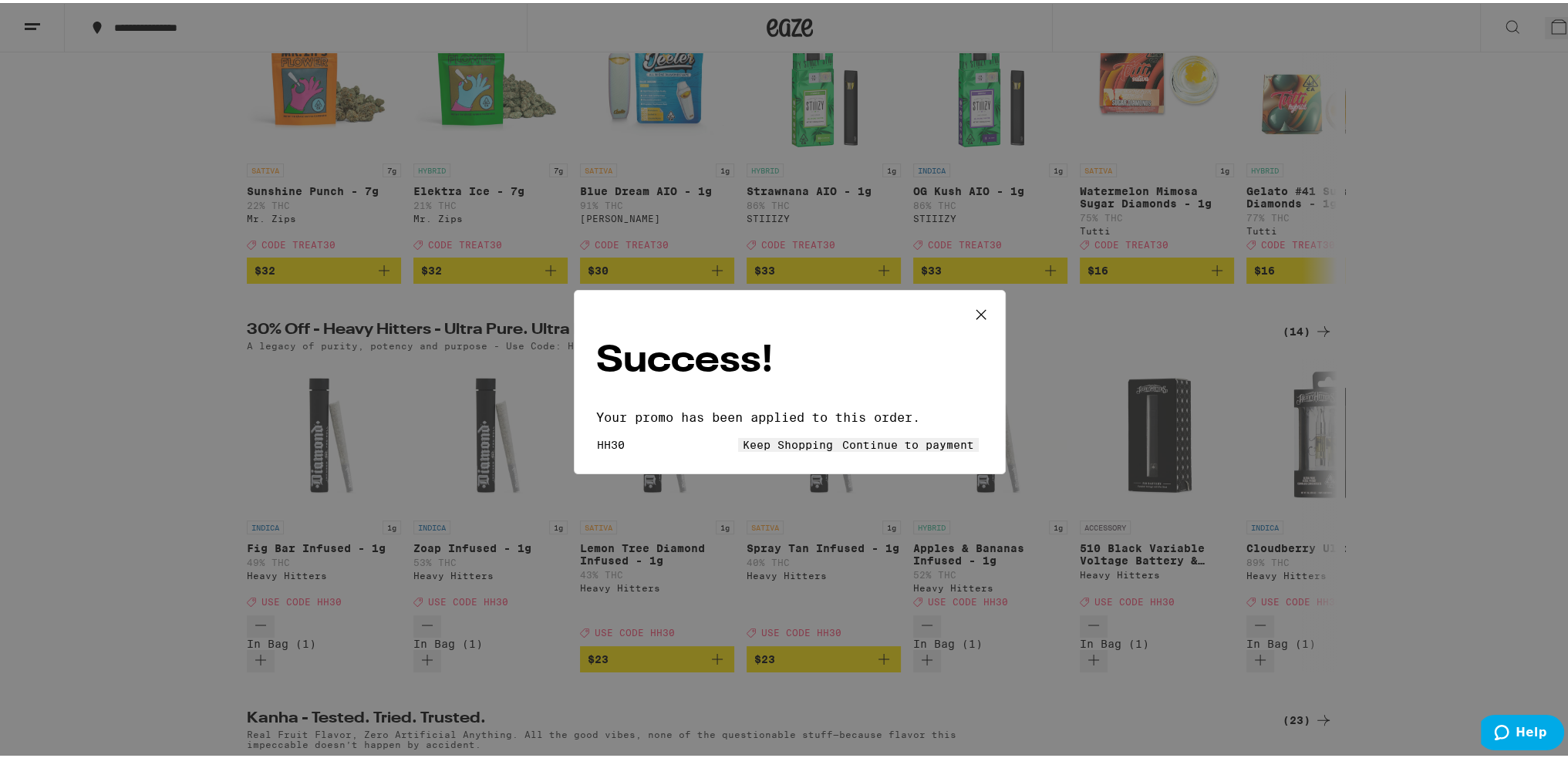
click at [739, 436] on button "Keep Shopping" at bounding box center [788, 442] width 100 height 14
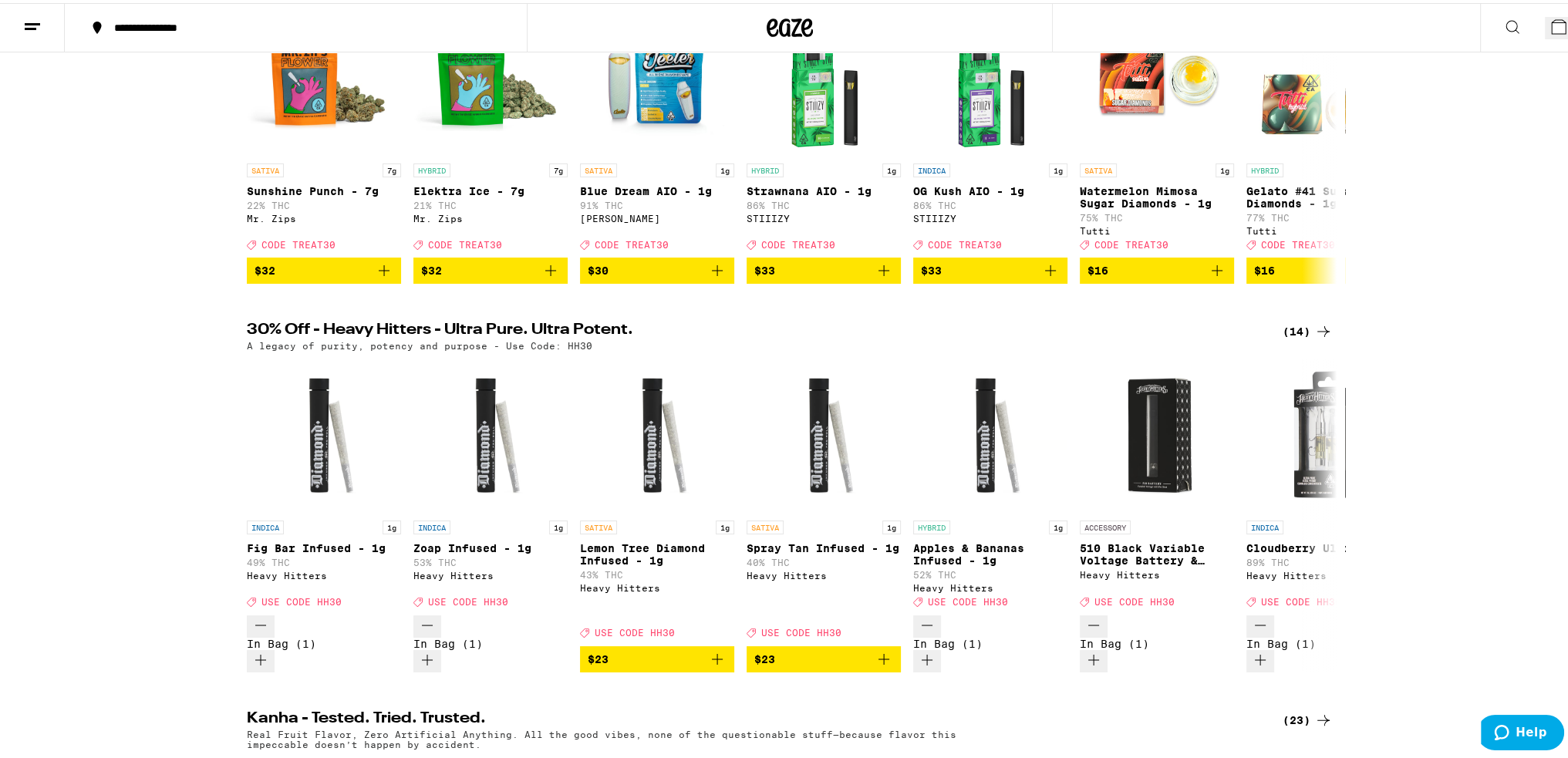
click at [1546, 23] on button "8" at bounding box center [1562, 25] width 35 height 22
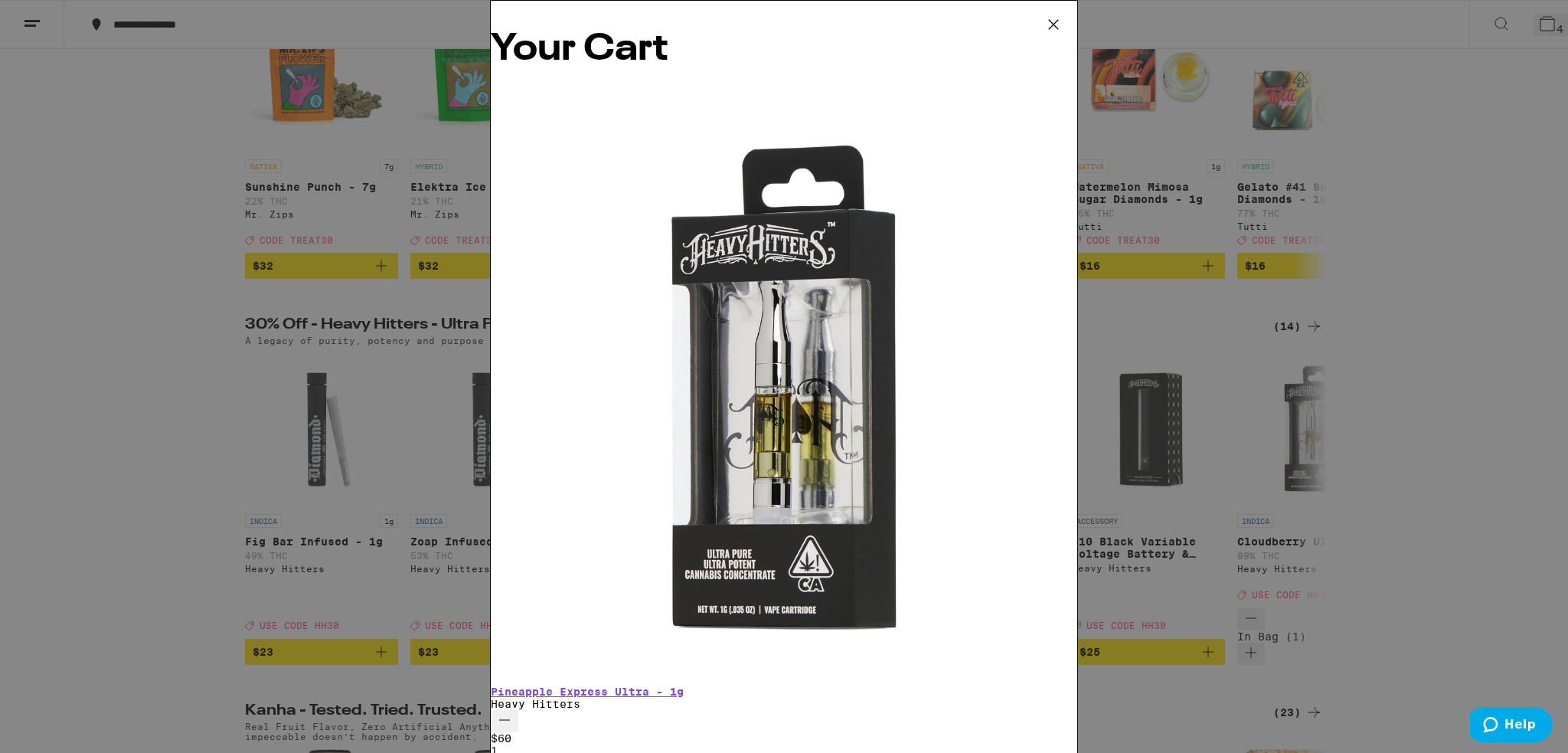
click at [514, 710] on icon "Decrement" at bounding box center [504, 719] width 18 height 18
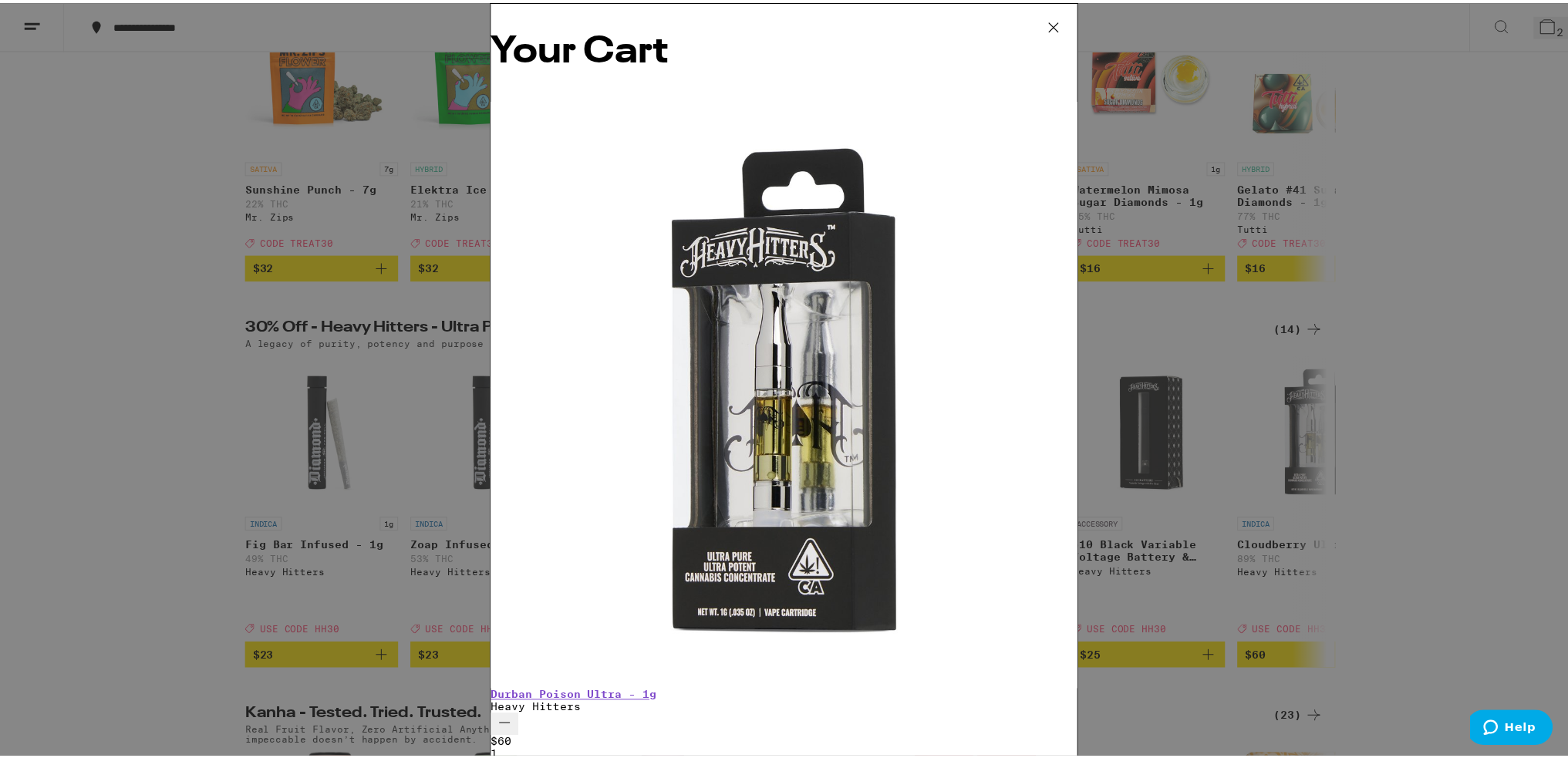
scroll to position [0, 720]
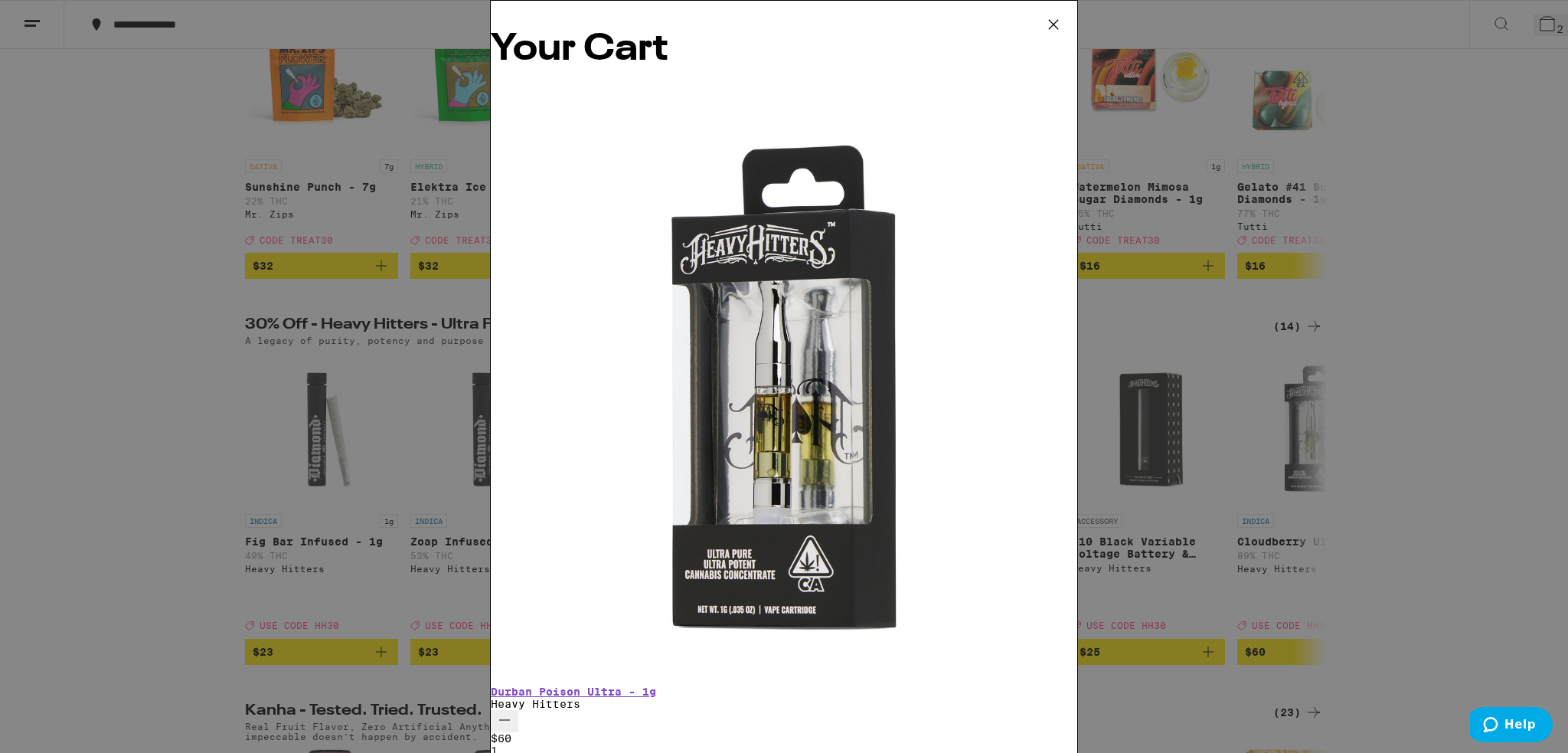
click at [1058, 27] on icon at bounding box center [1054, 25] width 23 height 23
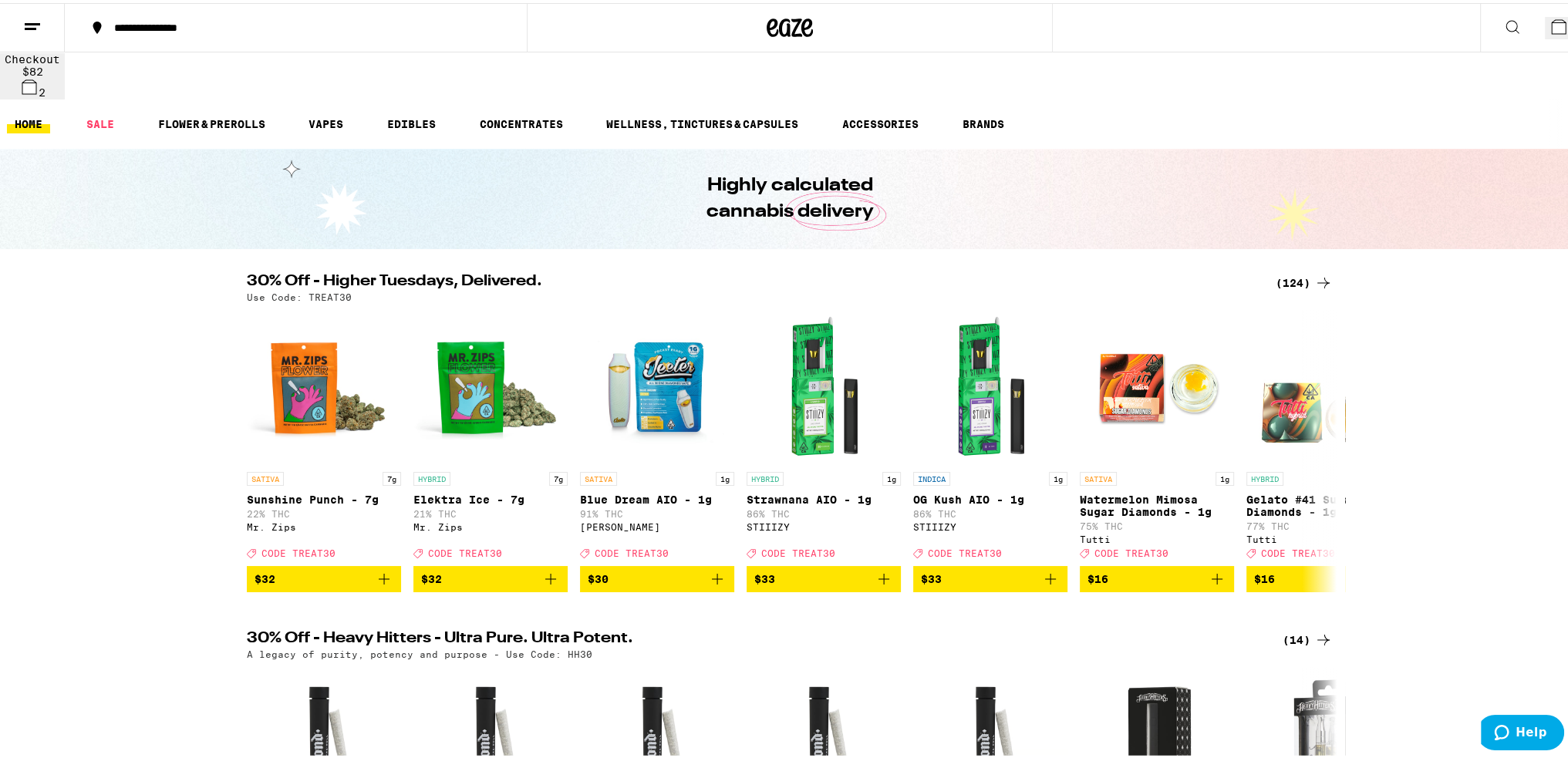
click at [1298, 270] on div "(124)" at bounding box center [1304, 279] width 57 height 18
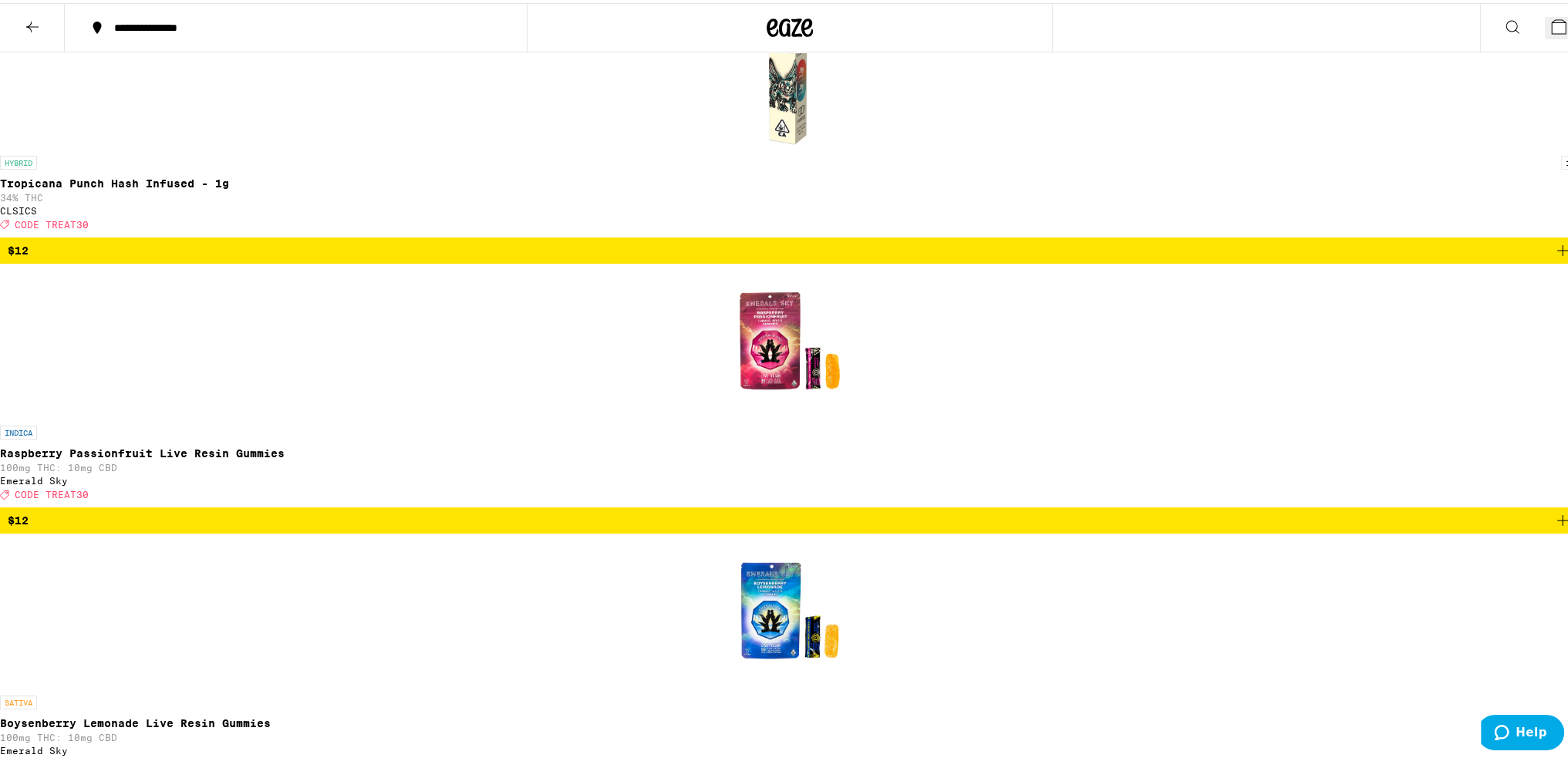
scroll to position [6553, 0]
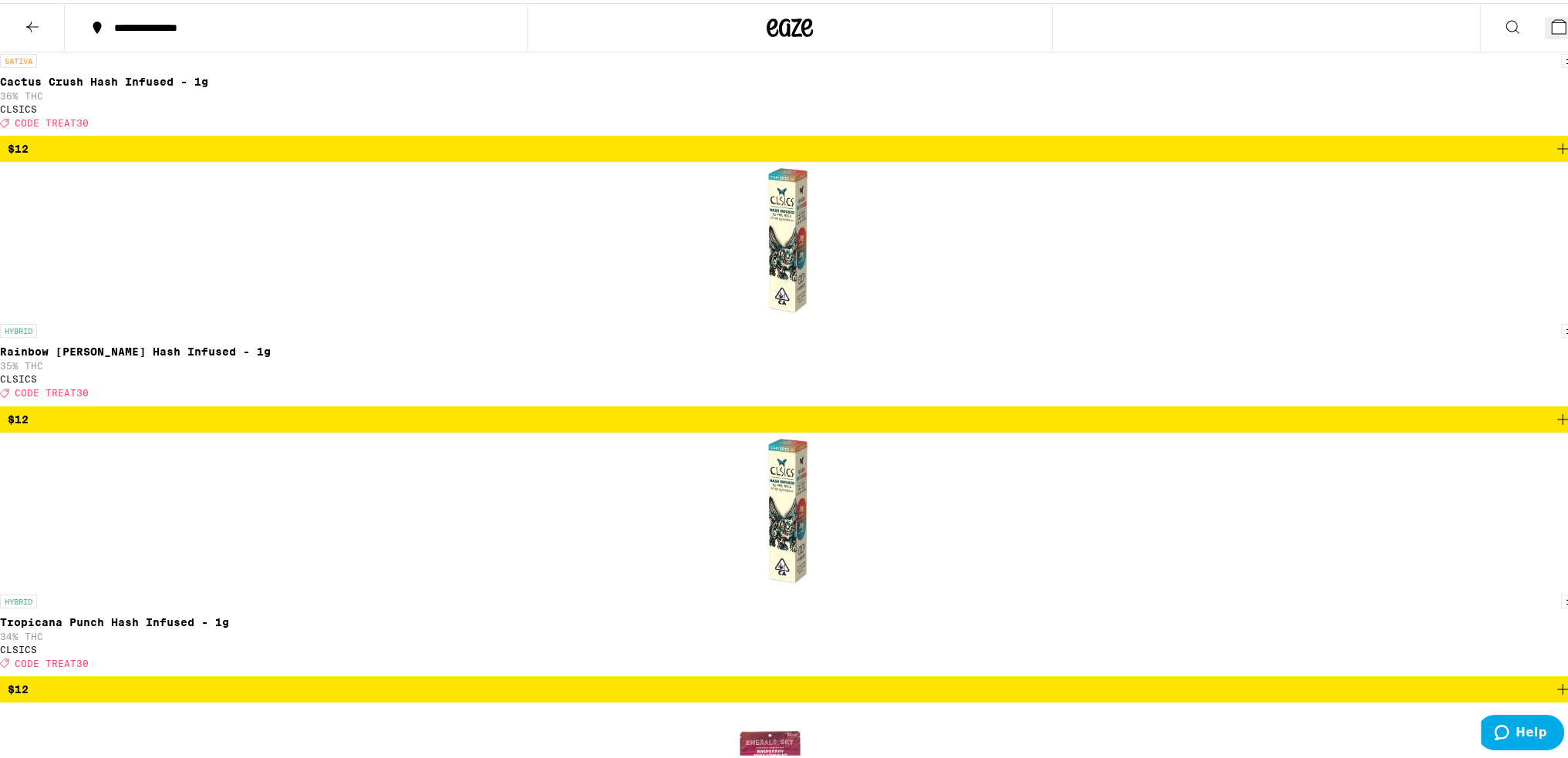
click at [41, 27] on icon at bounding box center [32, 24] width 18 height 18
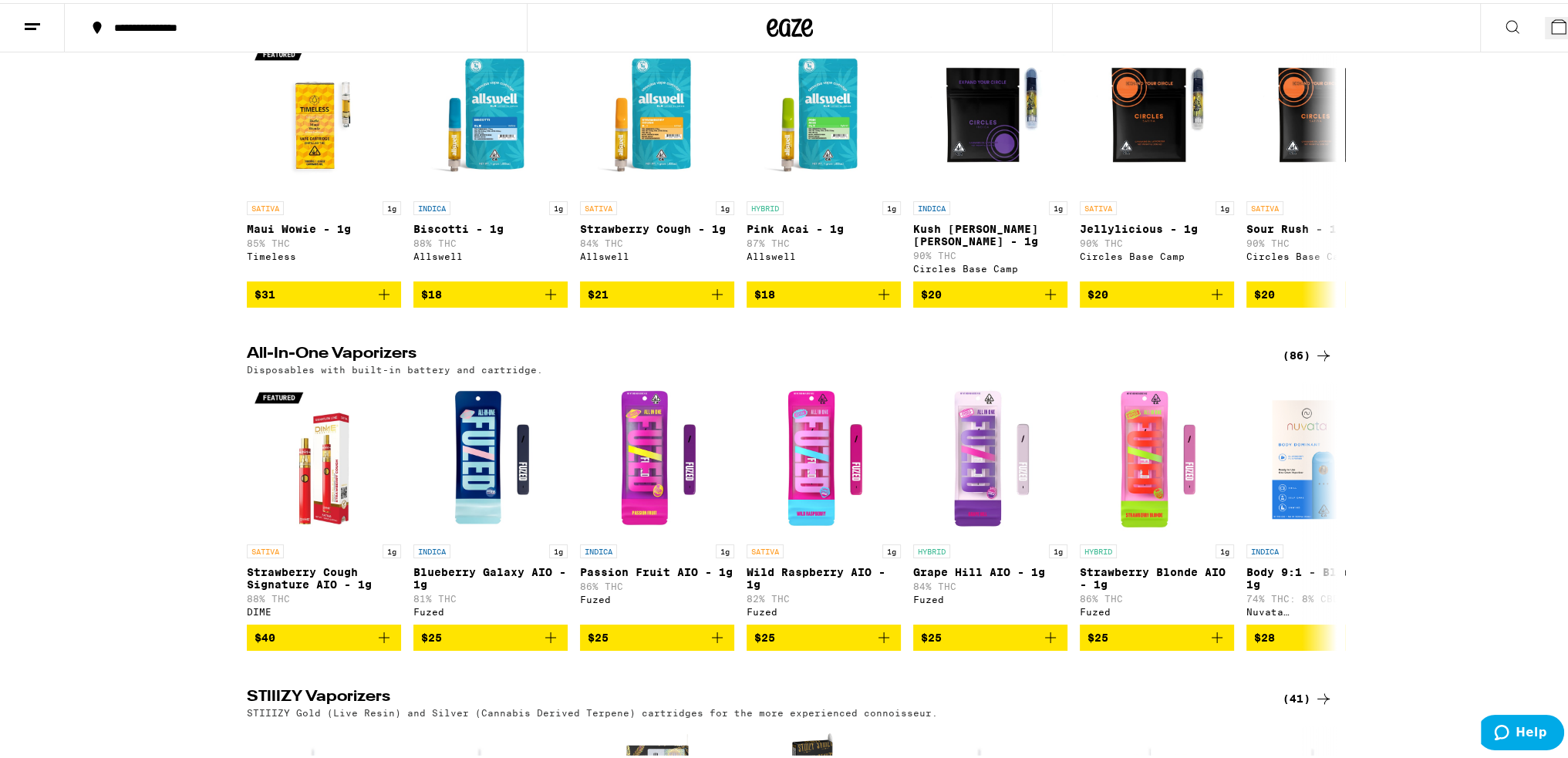
scroll to position [2930, 0]
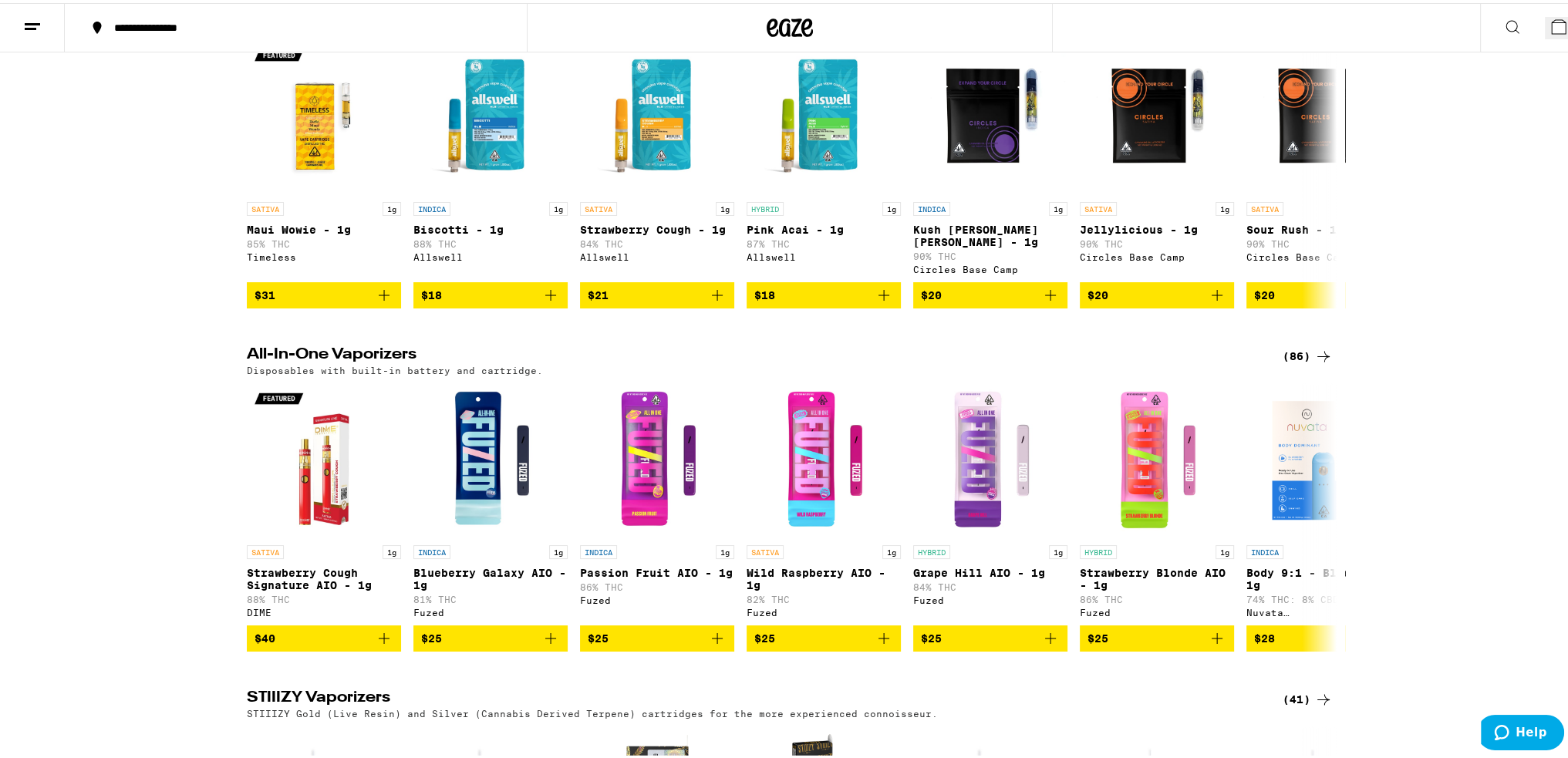
click at [1287, 344] on div "(86)" at bounding box center [1307, 353] width 50 height 18
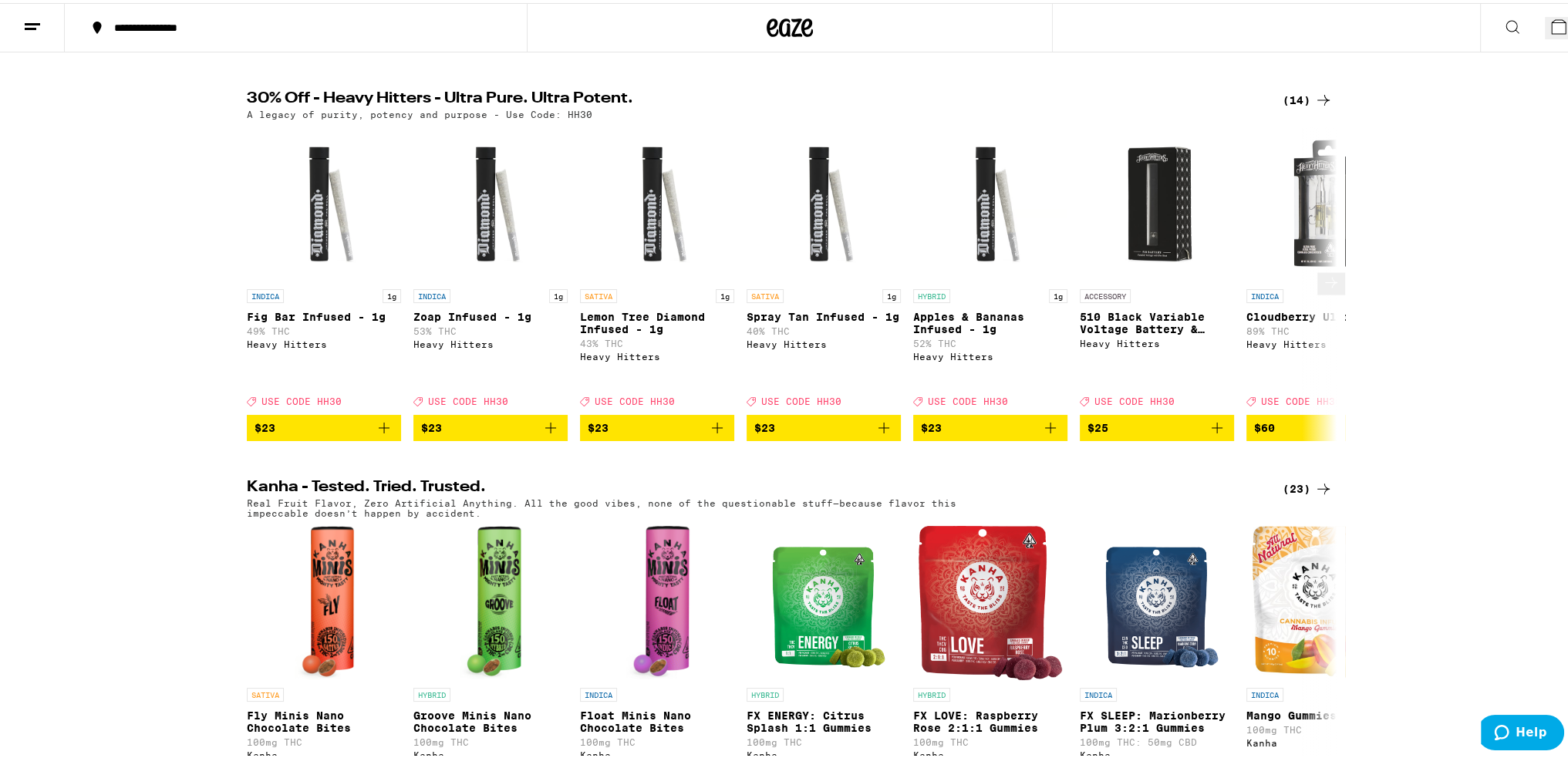
scroll to position [308, 0]
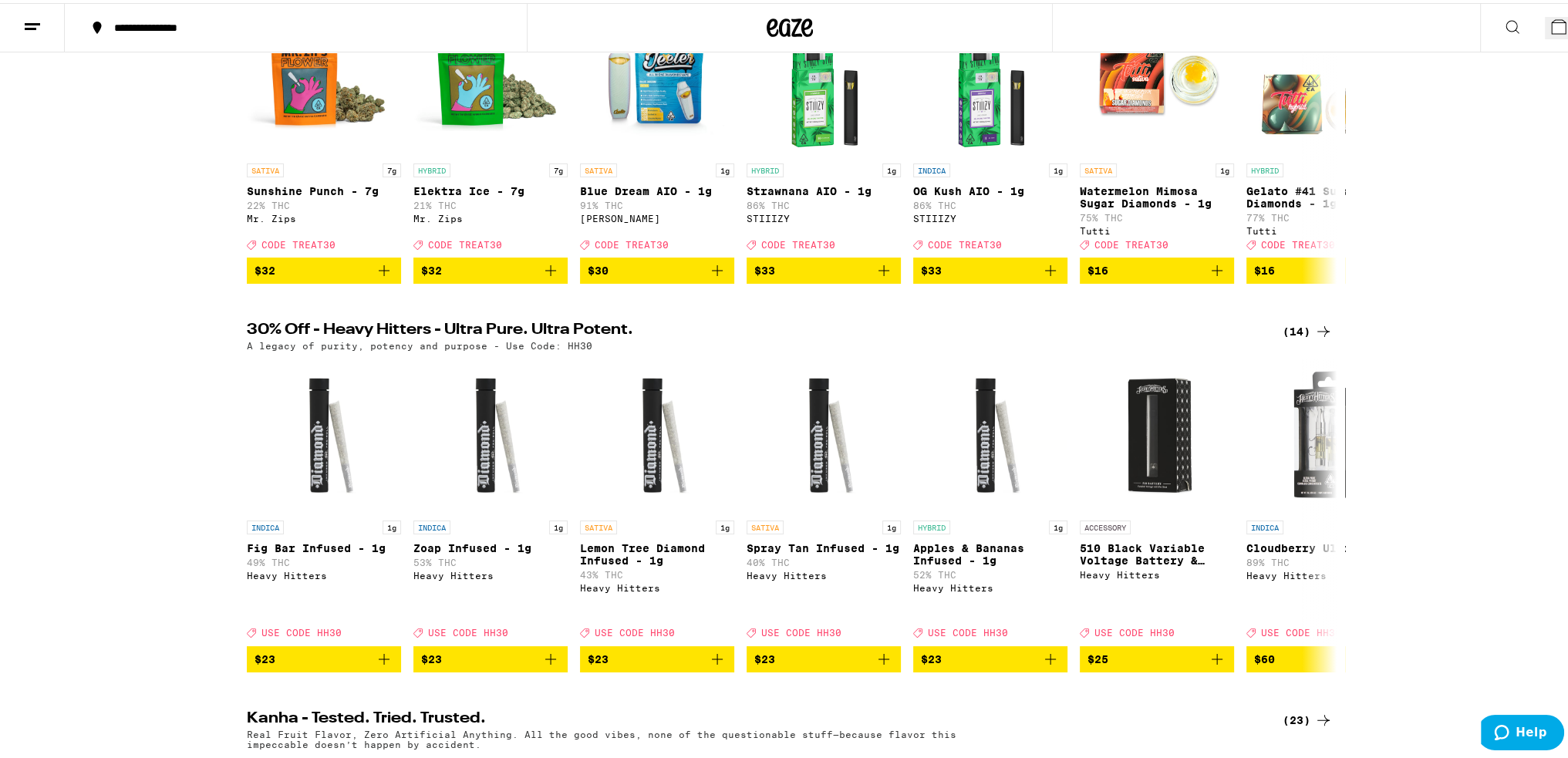
click at [1293, 319] on div "(14)" at bounding box center [1307, 328] width 50 height 18
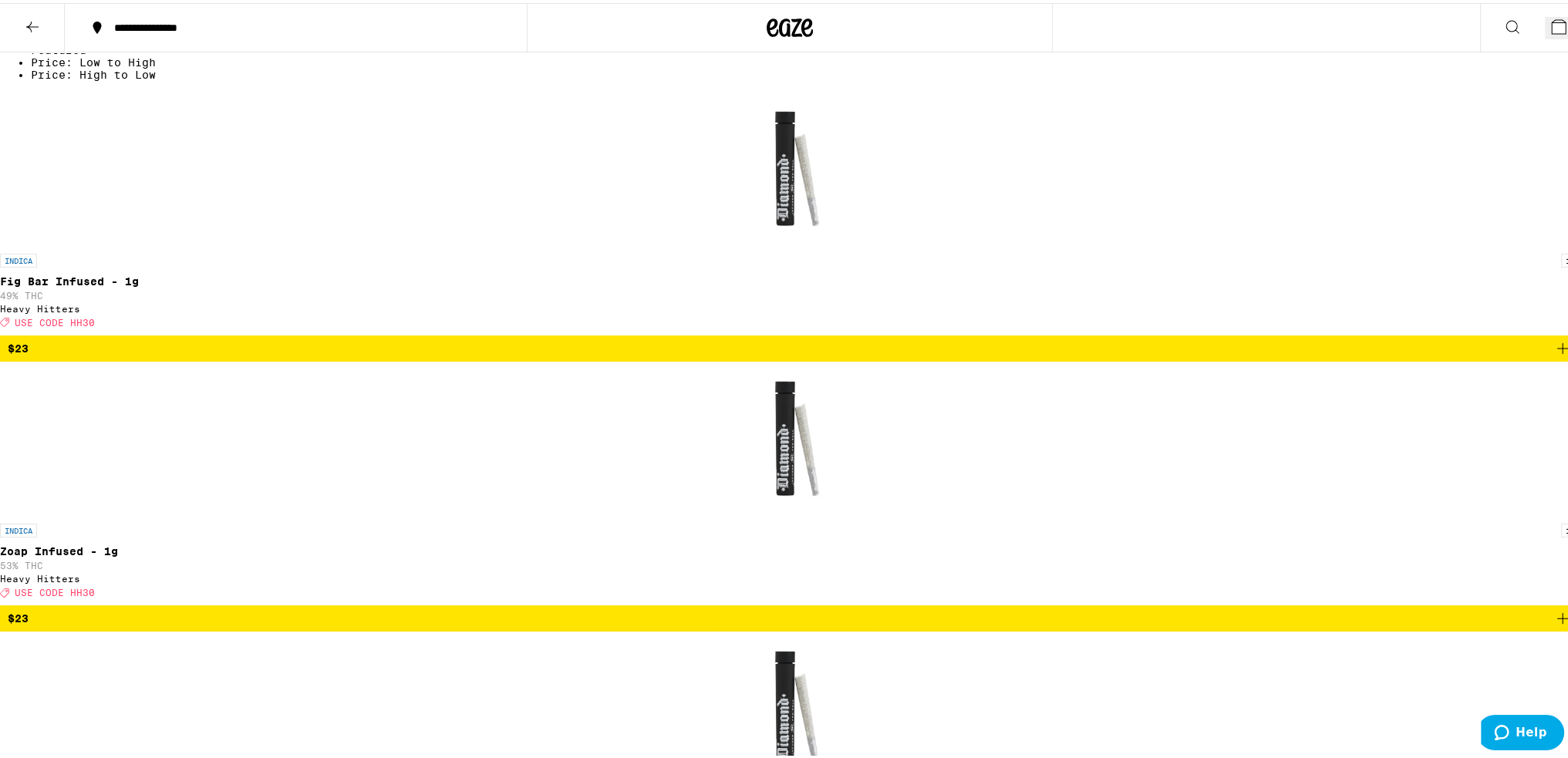
scroll to position [462, 0]
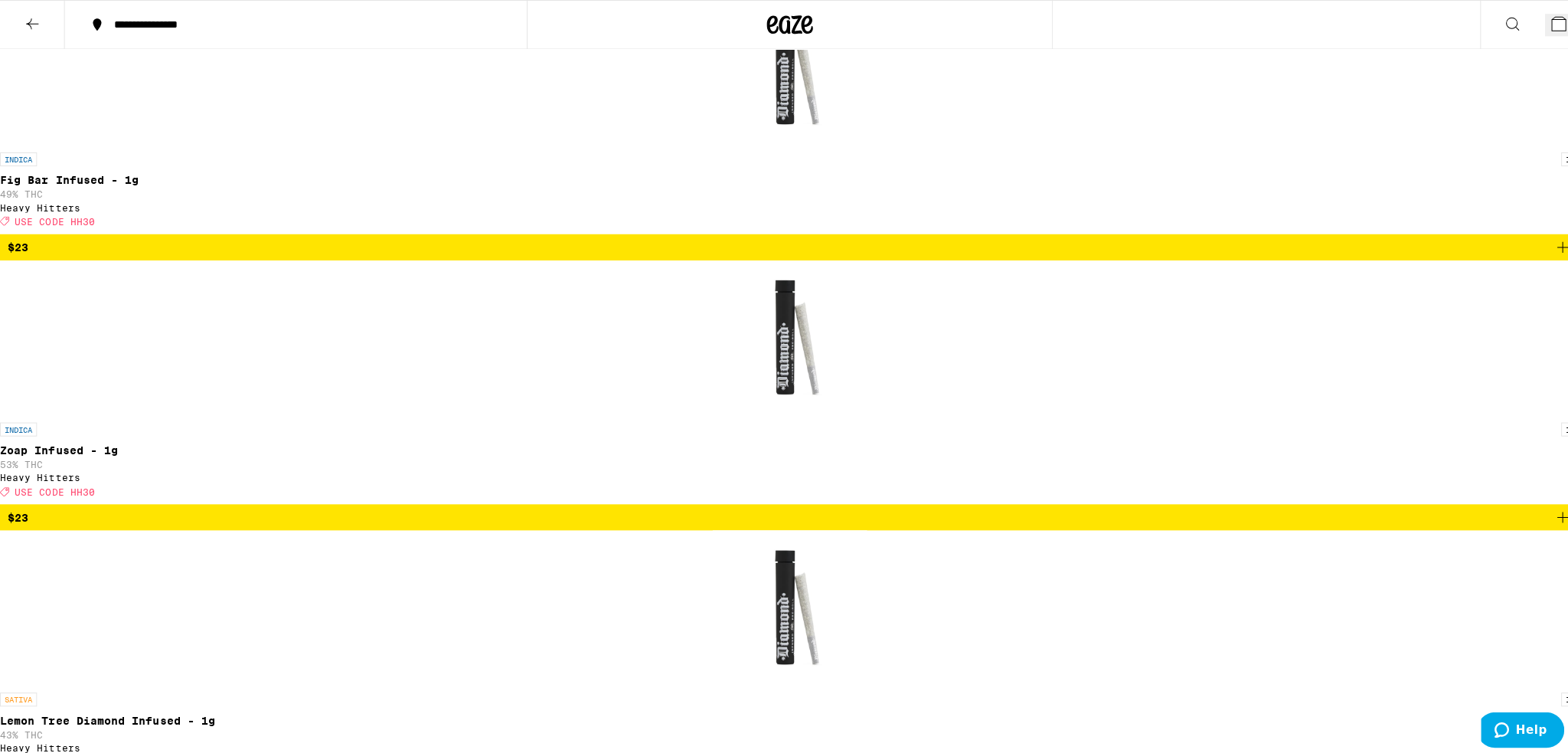
scroll to position [0, 0]
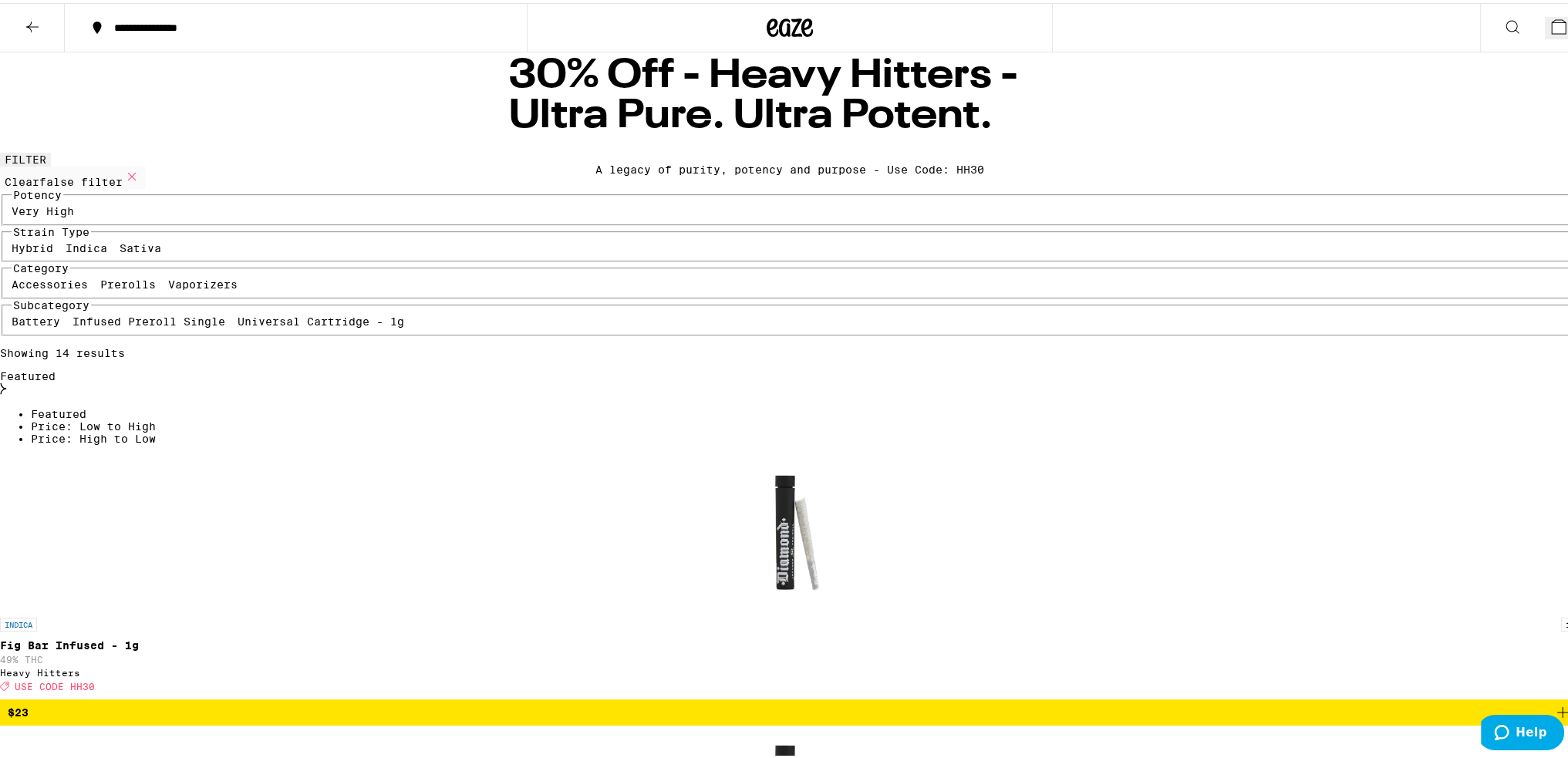
click at [1552, 17] on icon at bounding box center [1559, 24] width 14 height 14
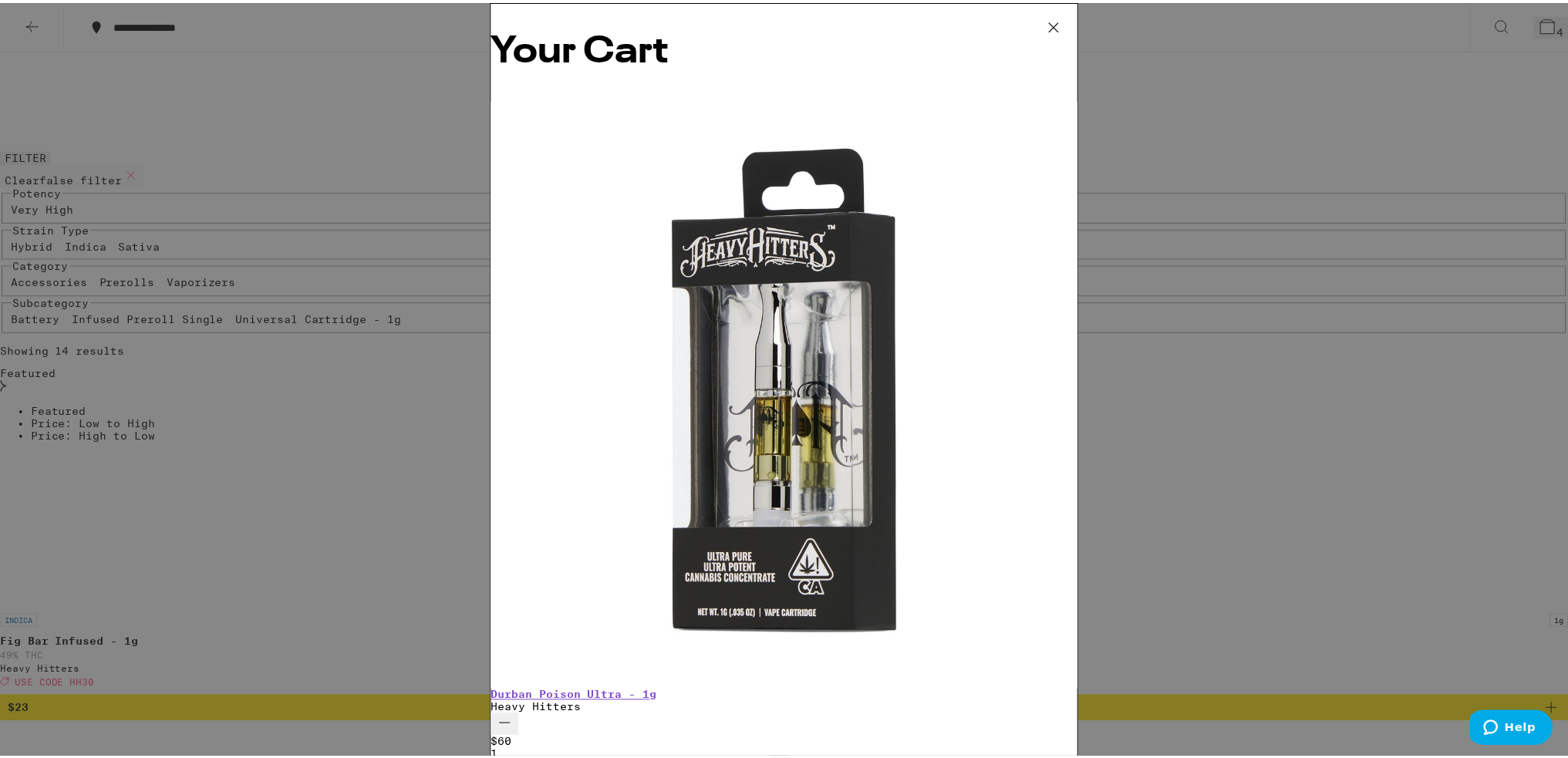
scroll to position [69, 0]
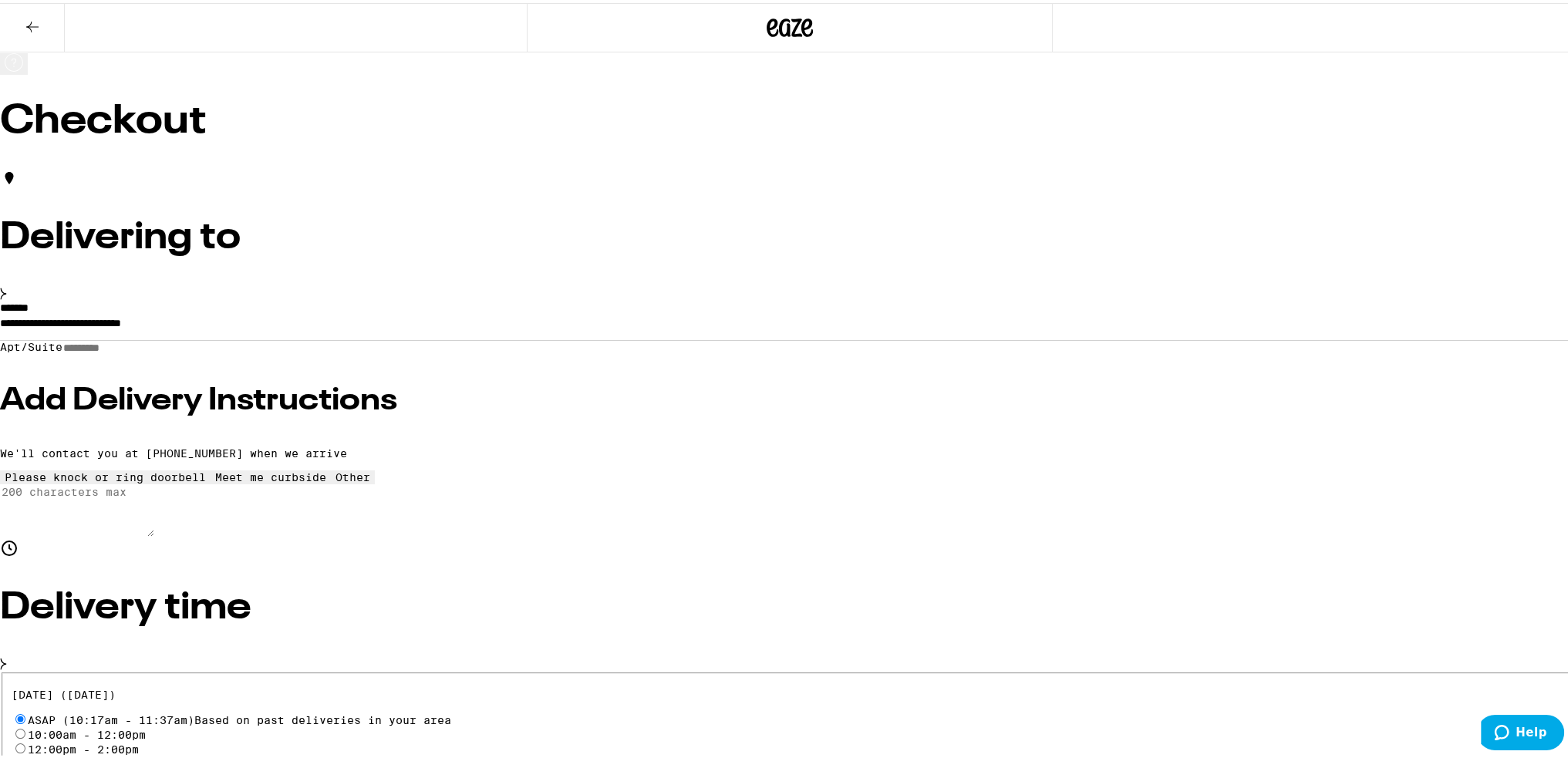
click at [172, 352] on input "Apt/Suite" at bounding box center [117, 345] width 110 height 13
type input "***"
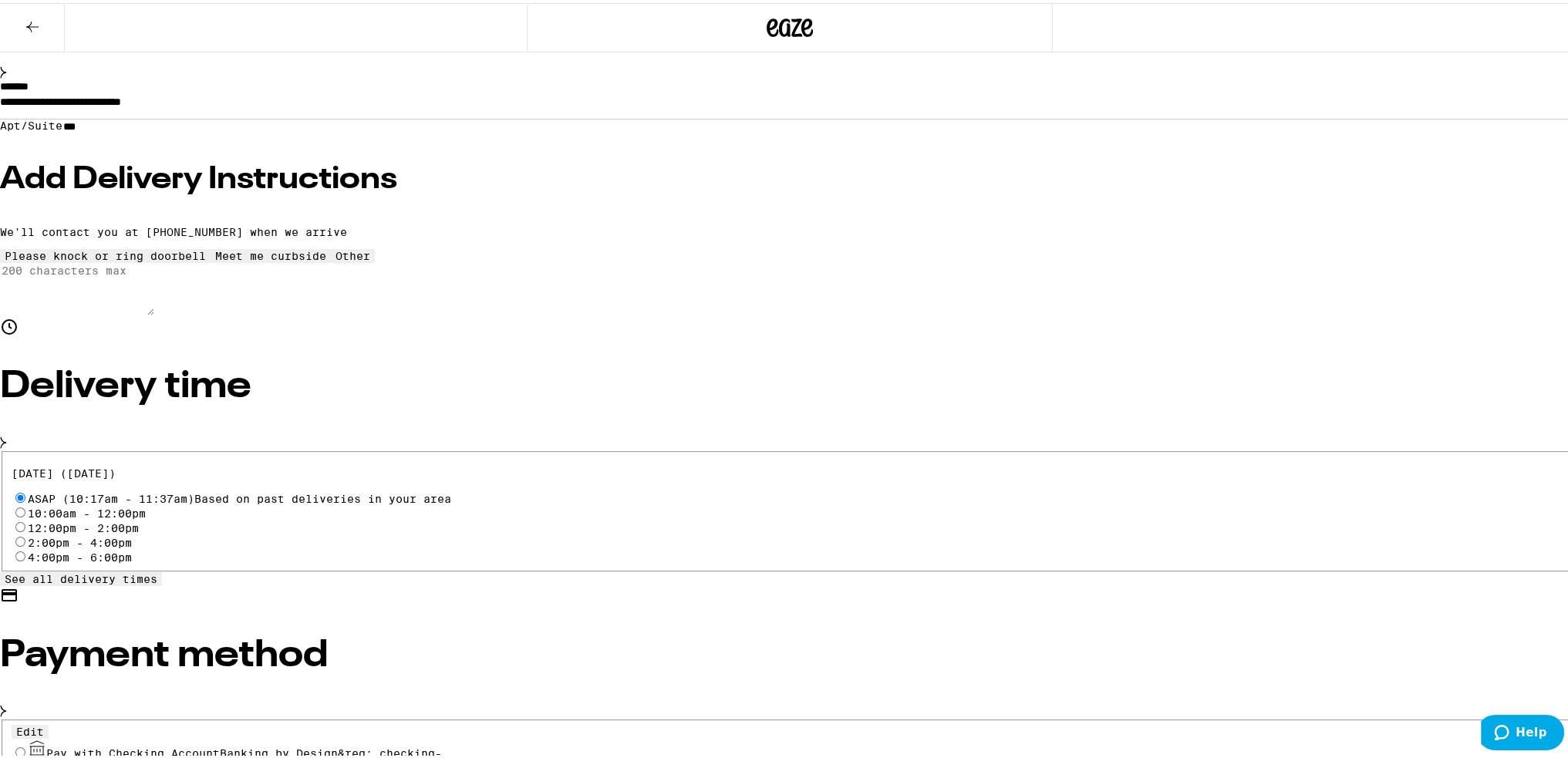
scroll to position [232, 0]
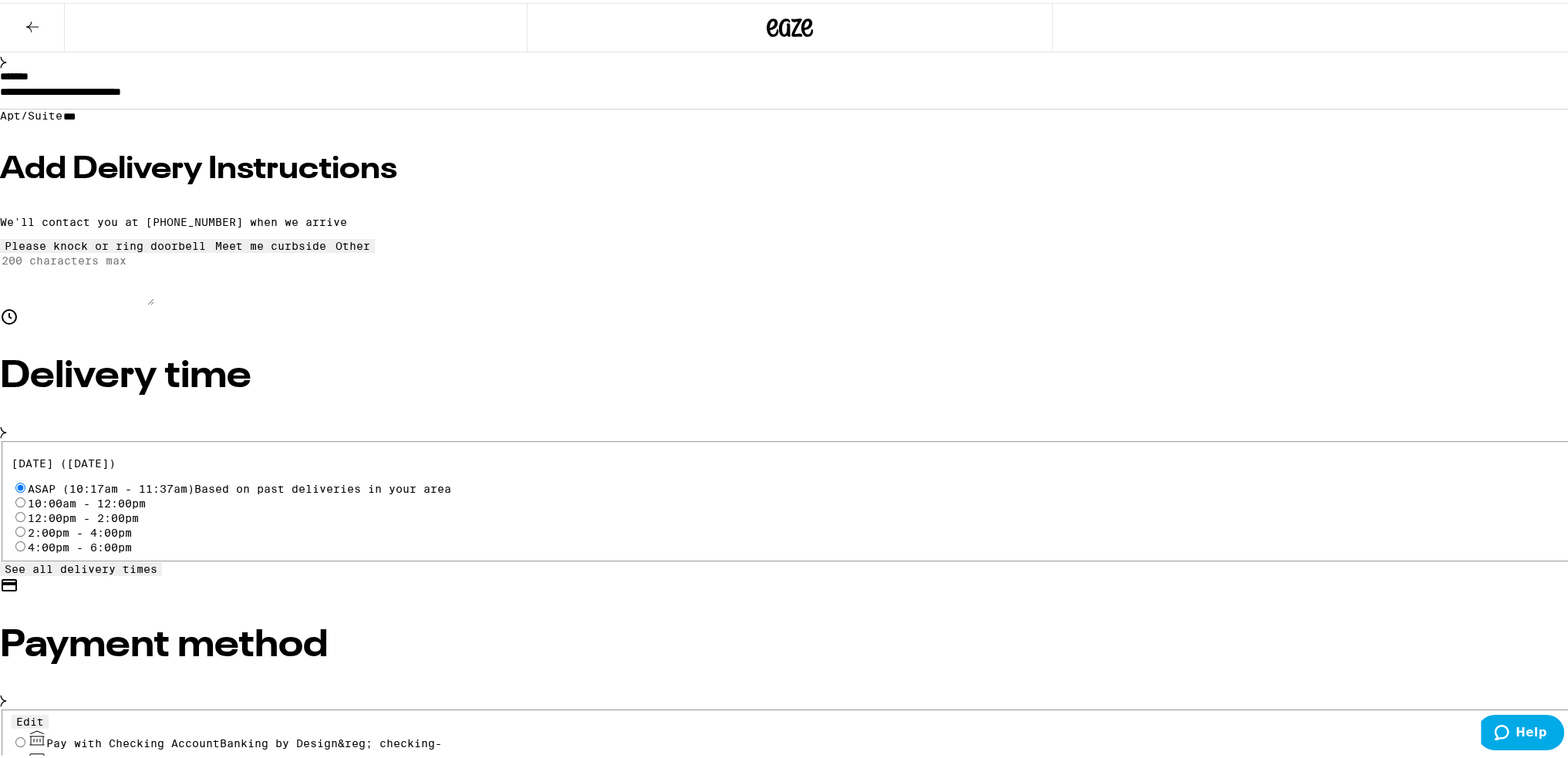
click at [26, 734] on input "Pay with Checking Account Banking by Design&reg; checking-" at bounding box center [21, 739] width 10 height 10
radio input "true"
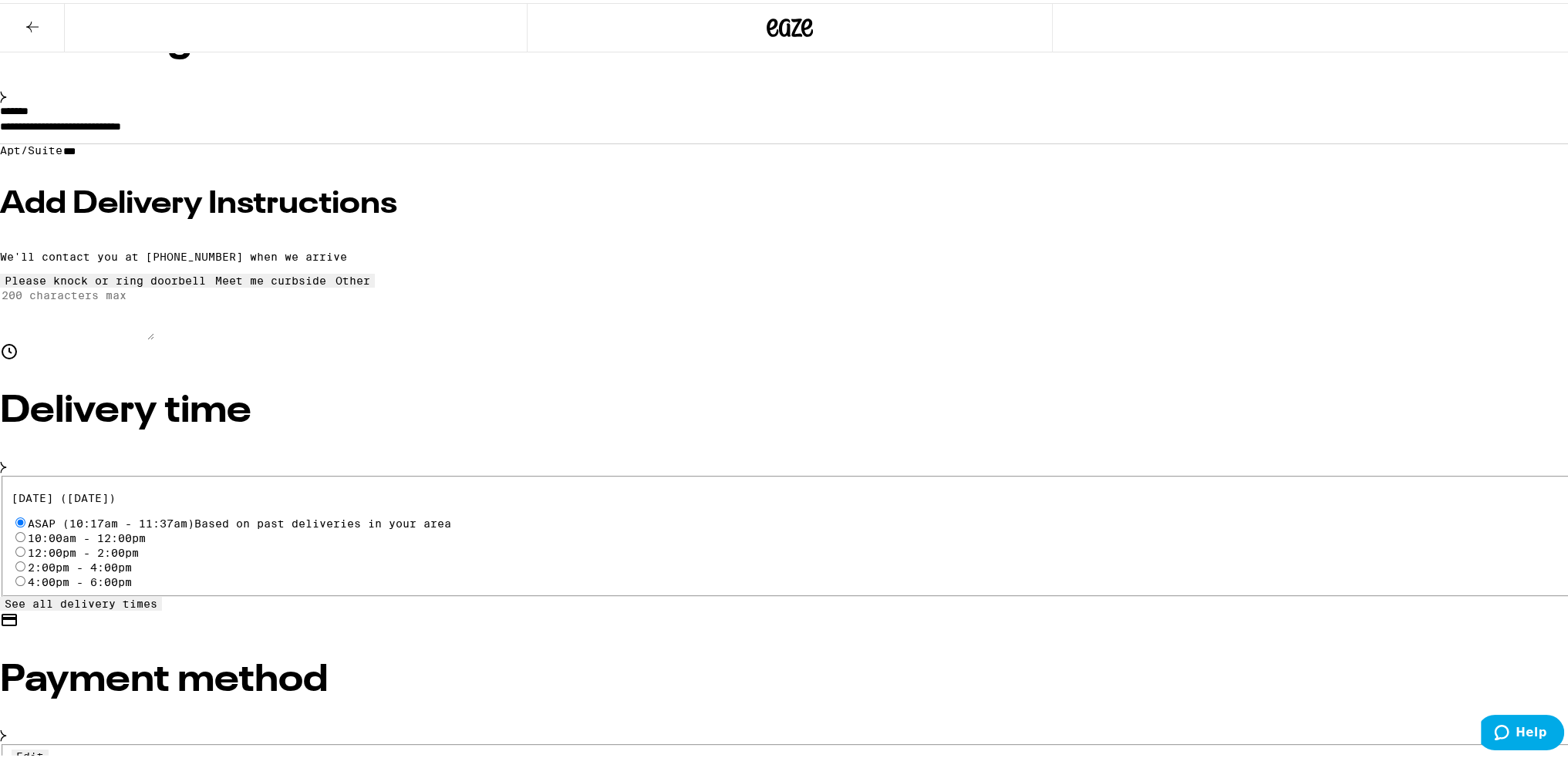
scroll to position [60, 0]
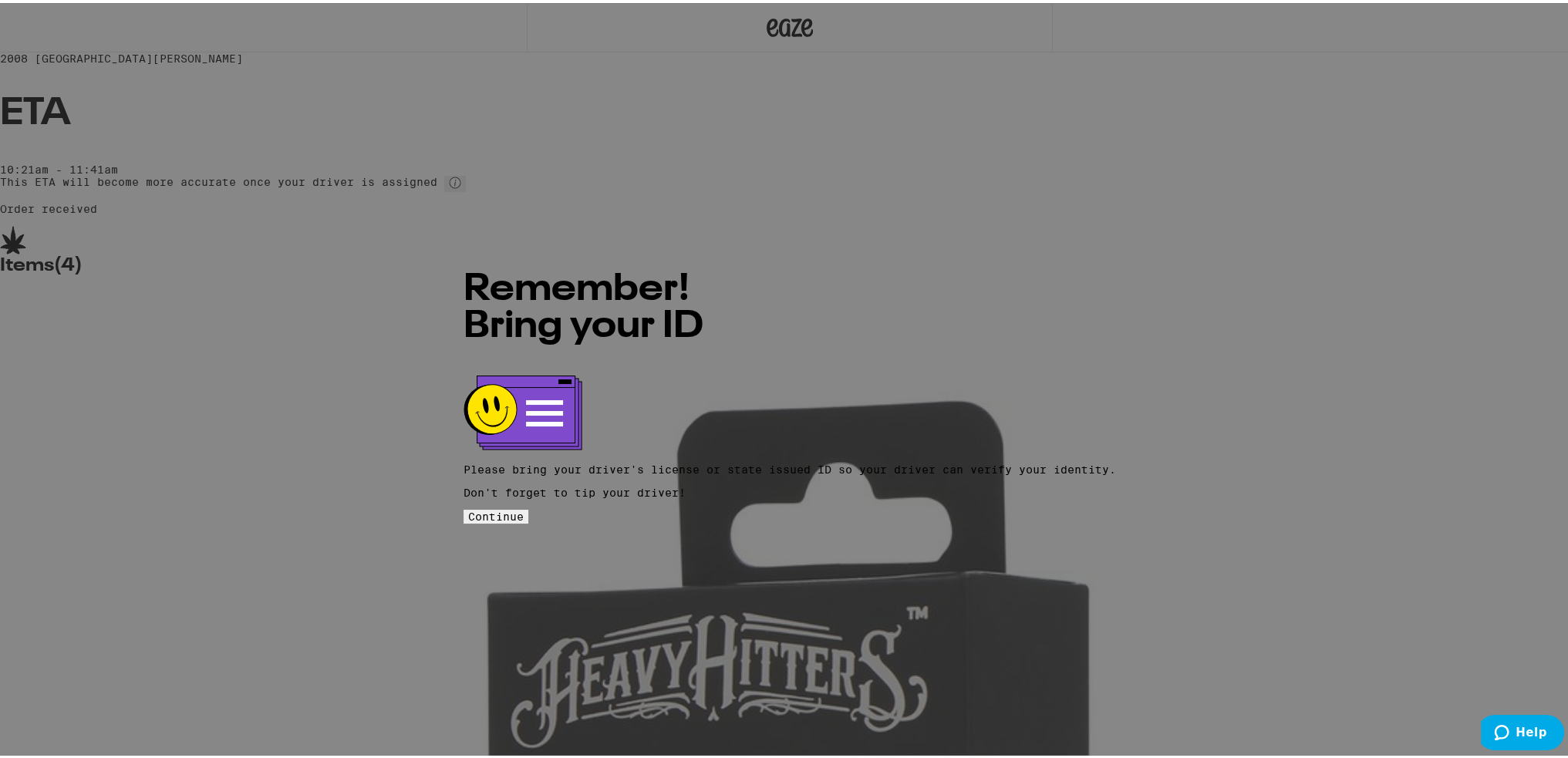
click at [528, 507] on button "Continue" at bounding box center [495, 513] width 65 height 14
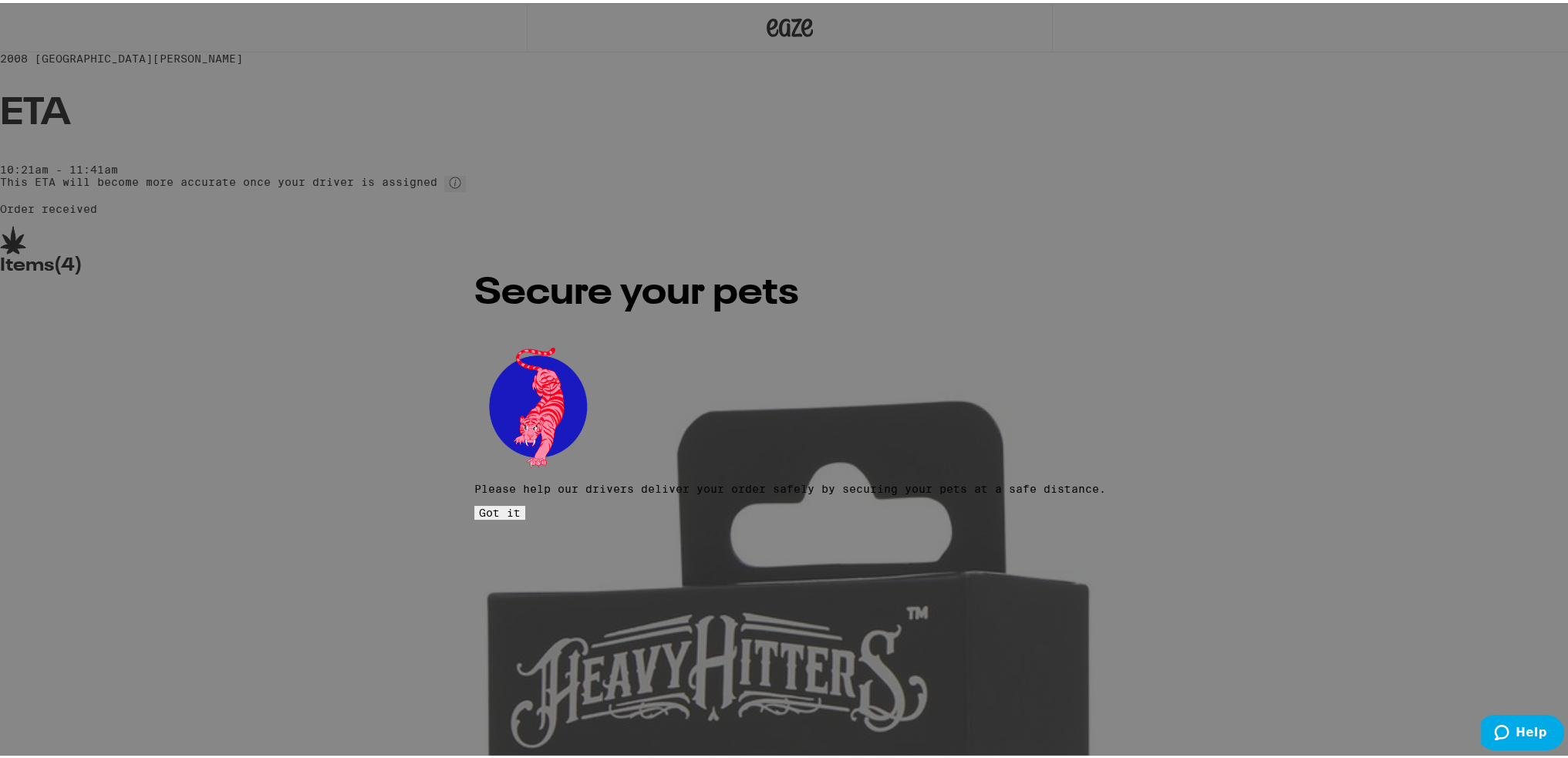
click at [525, 503] on button "Got it" at bounding box center [500, 509] width 51 height 14
